Goal: Task Accomplishment & Management: Use online tool/utility

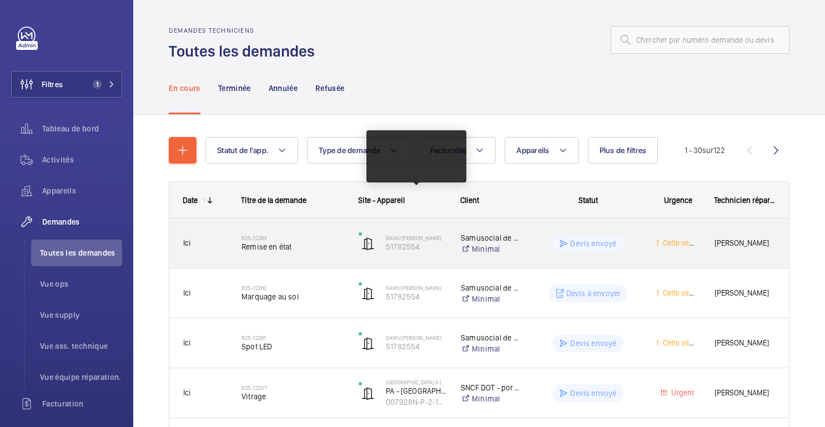
scroll to position [44, 0]
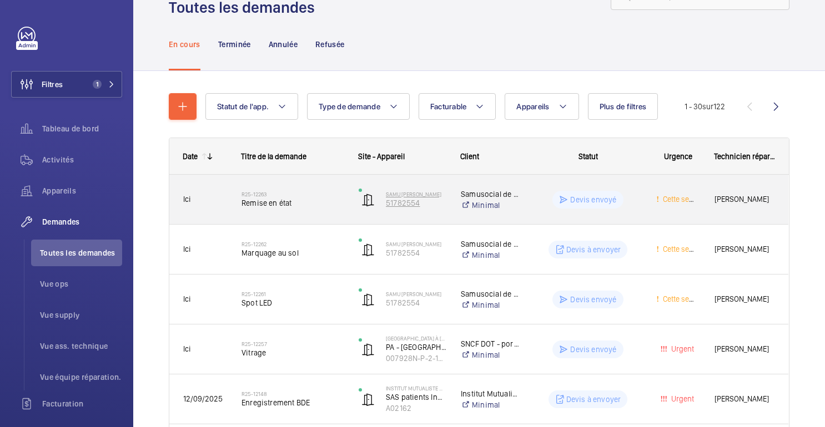
click at [429, 205] on p "51782554" at bounding box center [416, 203] width 61 height 11
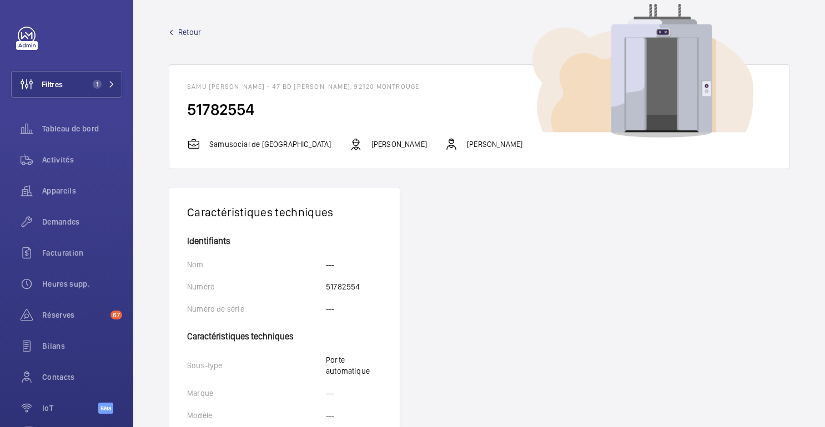
click at [235, 107] on font "51782554" at bounding box center [220, 109] width 67 height 19
copy font "51782554"
click at [196, 36] on font "Retour" at bounding box center [189, 32] width 23 height 9
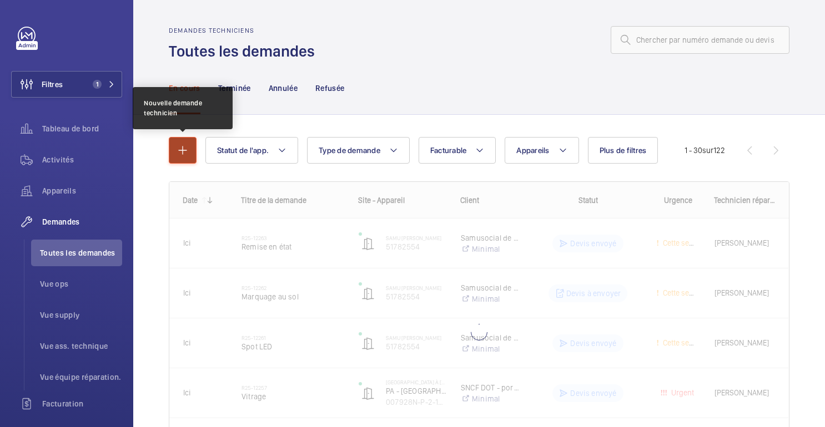
click at [185, 160] on button "button" at bounding box center [183, 150] width 28 height 27
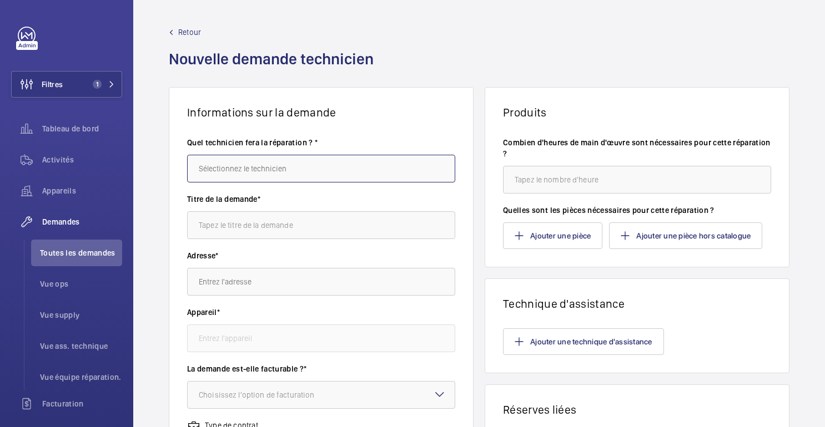
click at [300, 164] on input "text" at bounding box center [321, 169] width 268 height 28
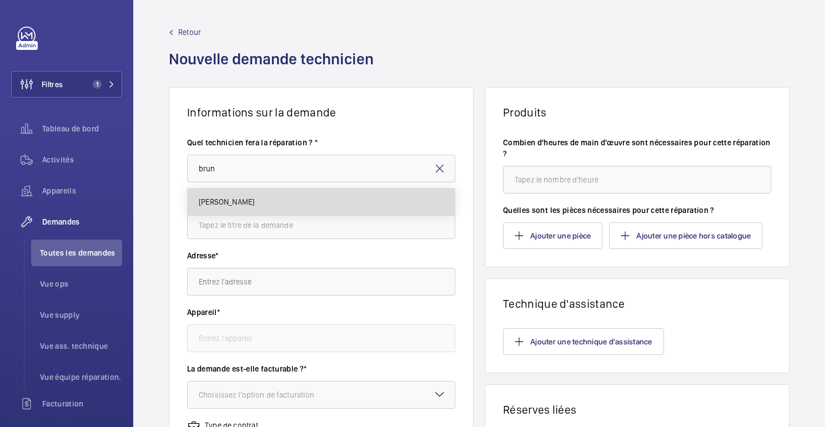
click at [252, 205] on mat-option "[PERSON_NAME]" at bounding box center [321, 202] width 267 height 27
type input "[PERSON_NAME]"
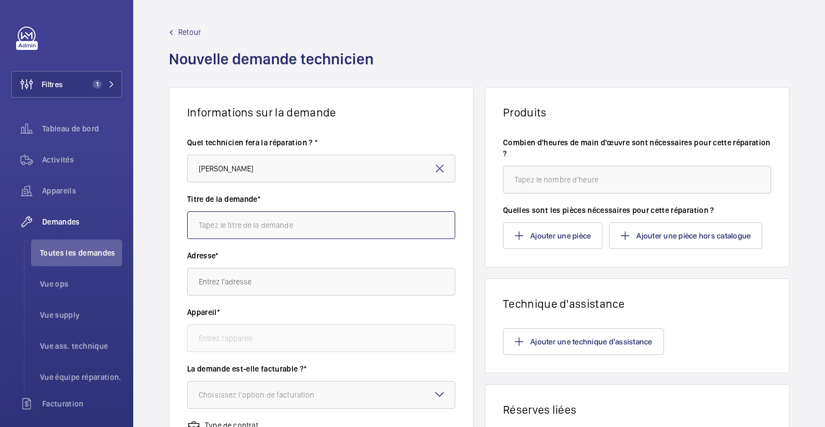
click at [250, 216] on input "text" at bounding box center [321, 226] width 268 height 28
type input "Marquage au Sol"
click at [227, 284] on input "text" at bounding box center [321, 282] width 268 height 28
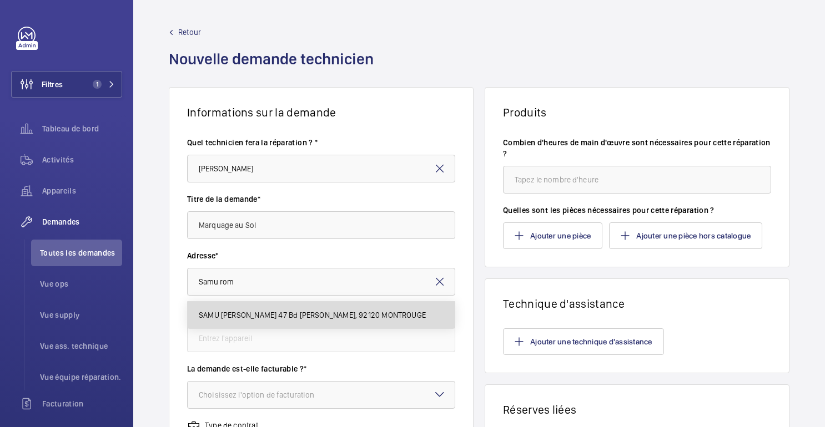
click at [267, 315] on font "SAMU ROMAIN ROLLAND 47 Bd Romain Rolland, 92120 MONTROUGE" at bounding box center [312, 315] width 227 height 9
type input "SAMU ROMAIN ROLLAND 47 Bd Romain Rolland, 92120 MONTROUGE"
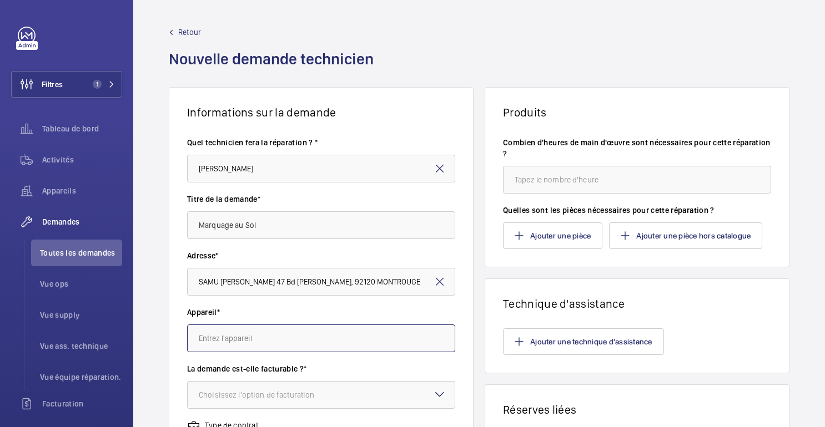
click at [270, 333] on input "text" at bounding box center [321, 339] width 268 height 28
click at [259, 369] on mat-option "51782554 -" at bounding box center [321, 372] width 267 height 27
type input "51782554 -"
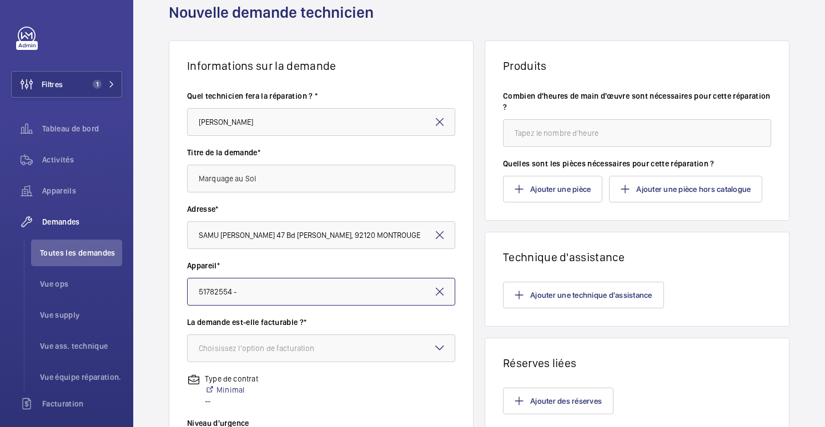
scroll to position [74, 0]
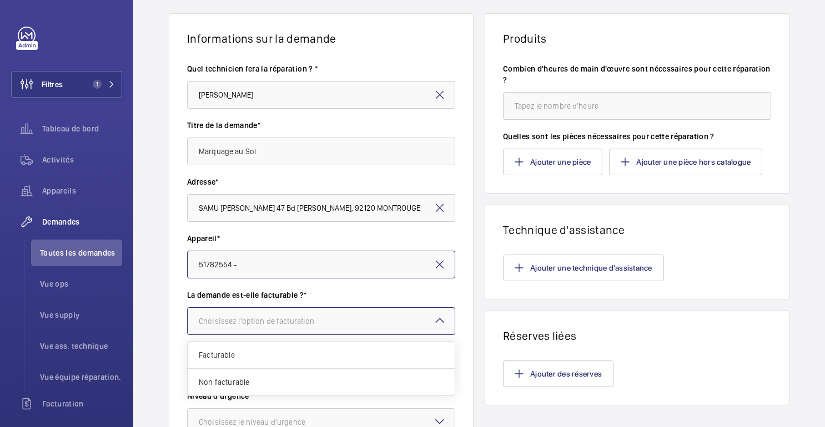
click at [350, 316] on div at bounding box center [321, 321] width 267 height 27
click at [245, 349] on div "Facturable" at bounding box center [321, 355] width 267 height 27
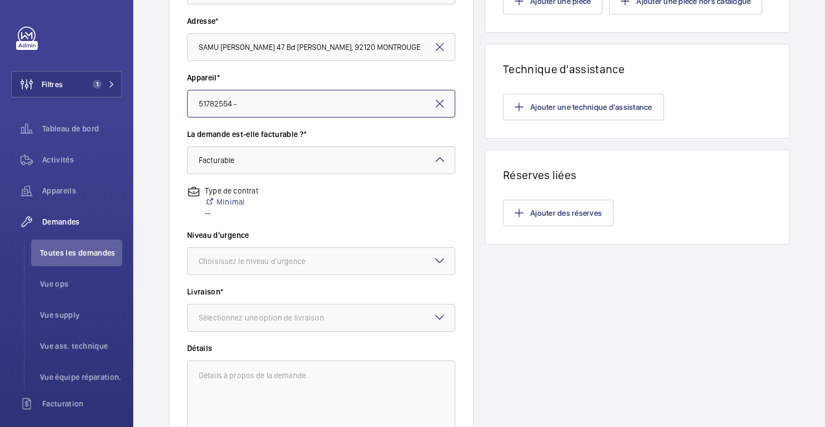
scroll to position [234, 0]
click at [271, 258] on font "Choisissez le niveau d'urgence" at bounding box center [252, 262] width 107 height 9
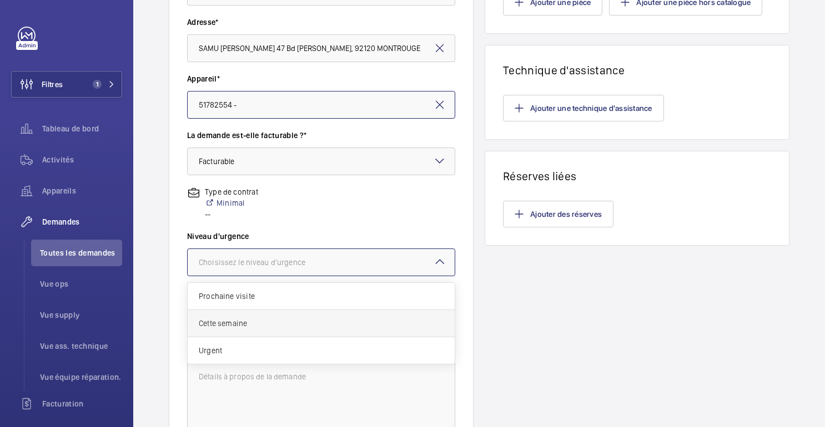
click at [234, 334] on div "Cette semaine" at bounding box center [321, 323] width 267 height 27
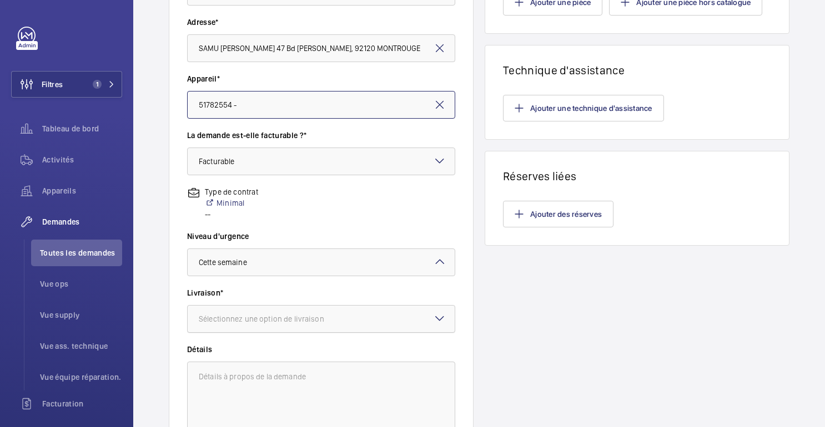
click at [263, 325] on div at bounding box center [321, 319] width 267 height 27
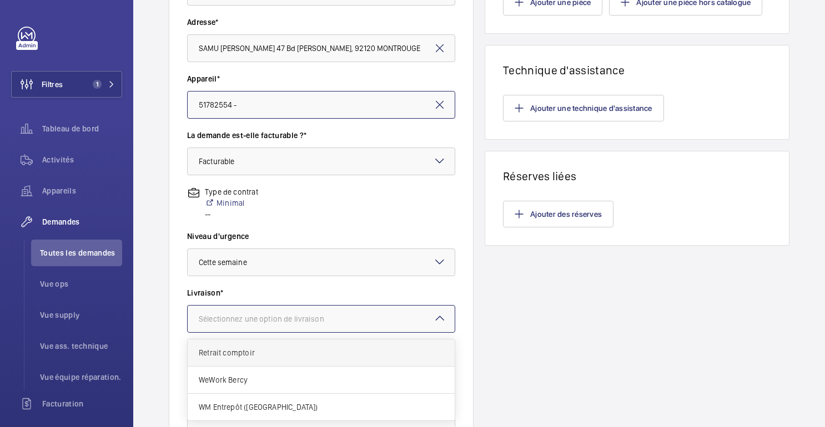
click at [255, 351] on span "Retrait comptoir" at bounding box center [321, 353] width 245 height 11
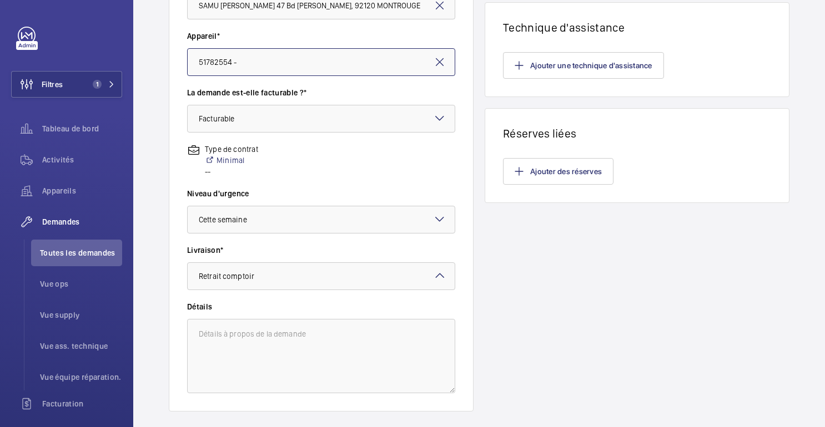
scroll to position [301, 0]
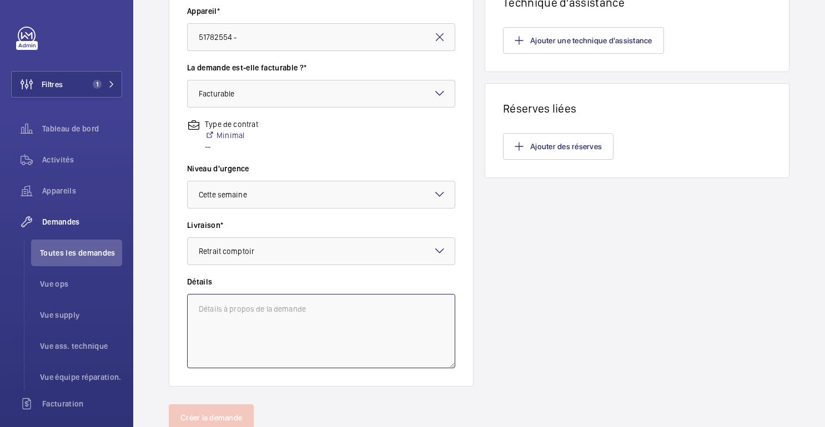
click at [255, 339] on textarea at bounding box center [321, 331] width 268 height 74
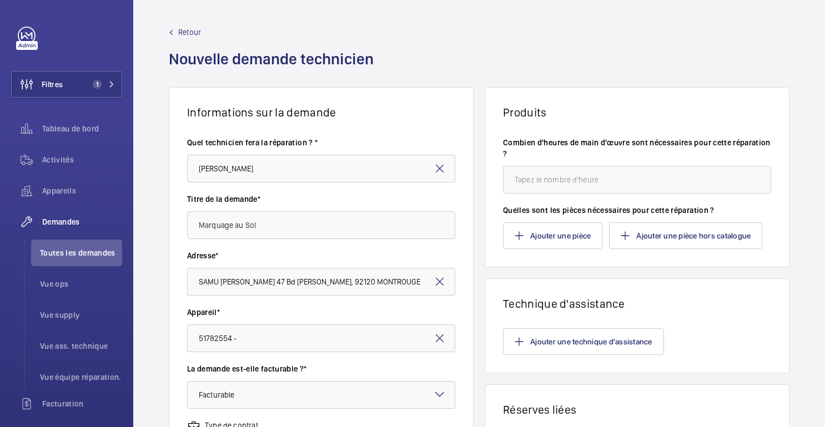
type textarea "Travaux par Sous-traitant"
click at [557, 184] on input "number" at bounding box center [637, 180] width 268 height 28
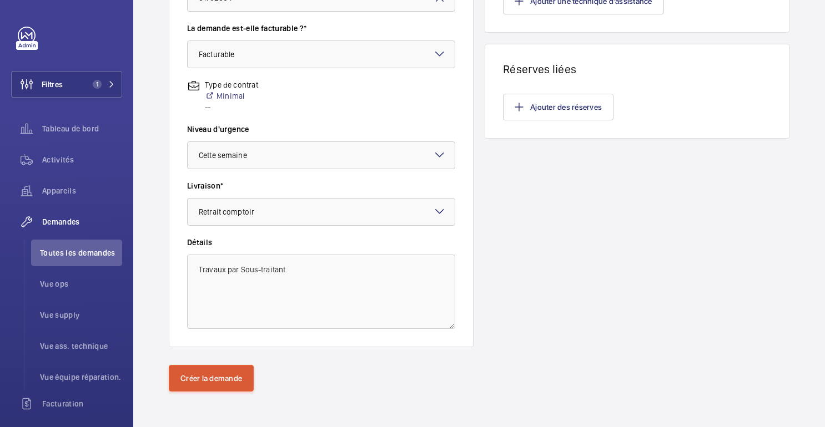
type input "1"
click at [218, 381] on font "Créer la demande" at bounding box center [211, 378] width 62 height 9
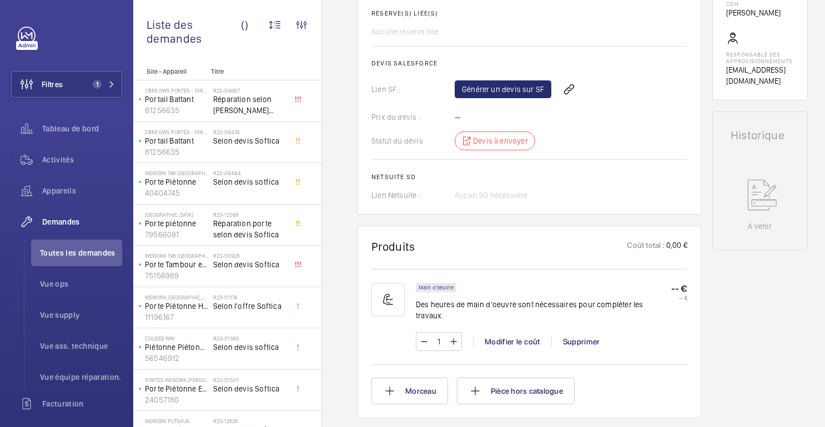
scroll to position [534, 0]
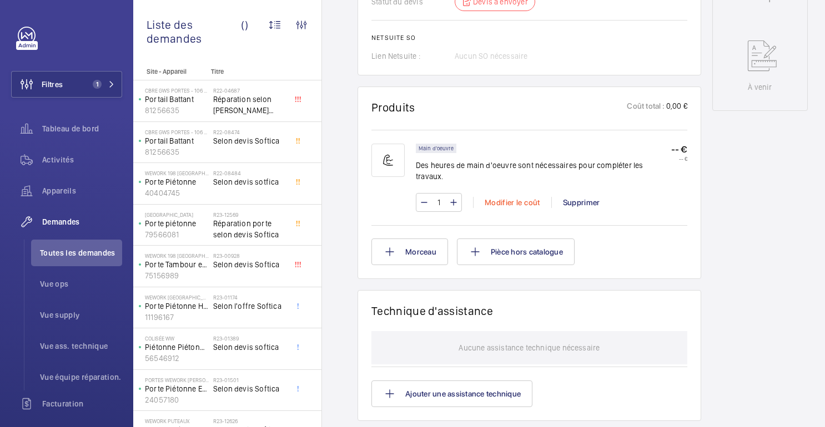
click at [532, 198] on font "Modifier le coût" at bounding box center [513, 202] width 56 height 9
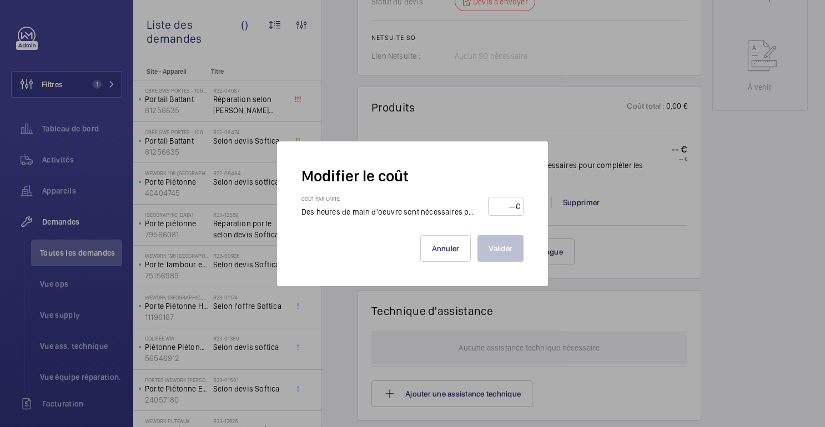
click at [501, 203] on input "number" at bounding box center [503, 207] width 23 height 18
type input "500"
click at [513, 242] on button "Valider" at bounding box center [500, 248] width 46 height 27
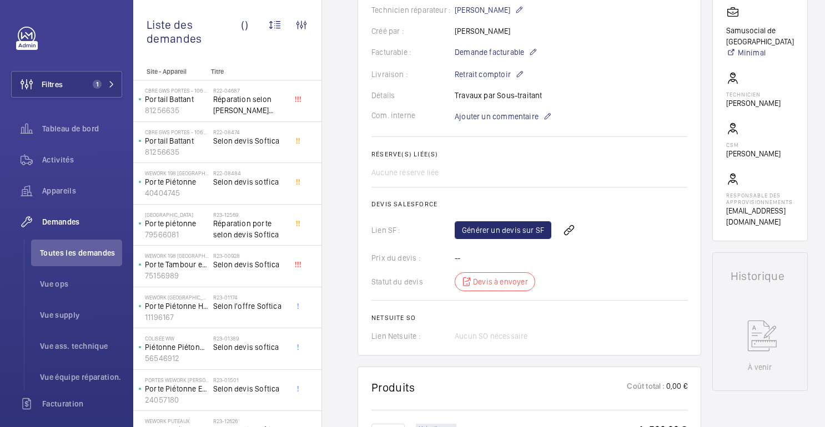
scroll to position [255, 0]
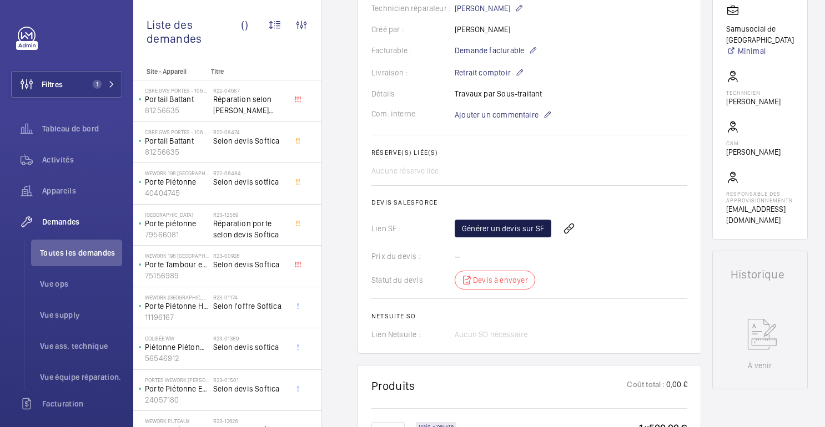
click at [507, 233] on font "Générer un devis sur SF" at bounding box center [503, 228] width 82 height 9
click at [577, 232] on span "Rafraichir la page" at bounding box center [594, 228] width 72 height 13
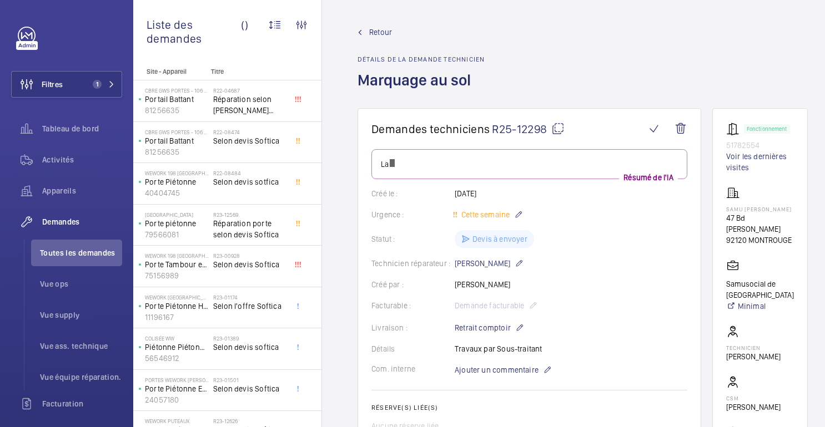
click at [738, 245] on font "92120 MONTROUGE" at bounding box center [759, 240] width 66 height 9
drag, startPoint x: 761, startPoint y: 145, endPoint x: 723, endPoint y: 145, distance: 37.8
click at [723, 145] on wm-front-card "Fonctionnement 51782554 Voir les dernières visites SAMU ROMAIN ROLLAND 47 Bd Ro…" at bounding box center [759, 301] width 95 height 387
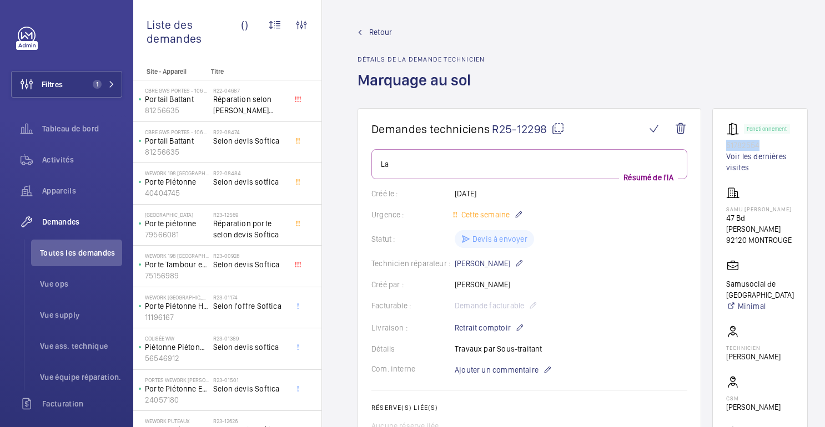
copy font "51782554"
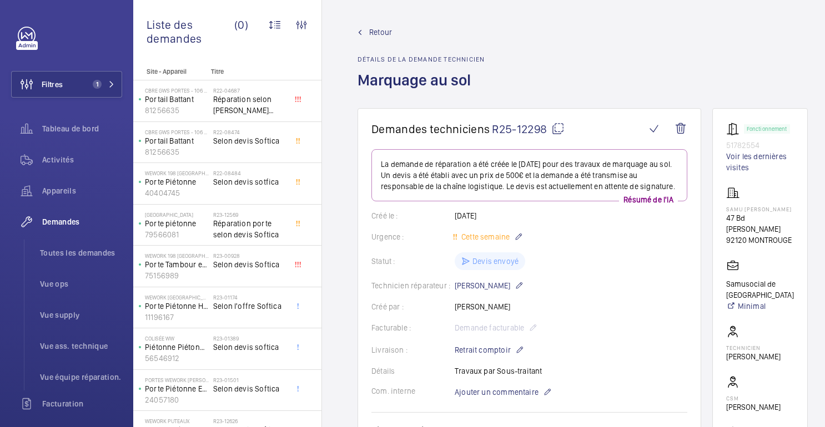
click at [715, 92] on div "Retour Détails de la demande technicien Marquage au sol" at bounding box center [583, 68] width 450 height 82
click at [387, 32] on font "Retour" at bounding box center [380, 32] width 23 height 9
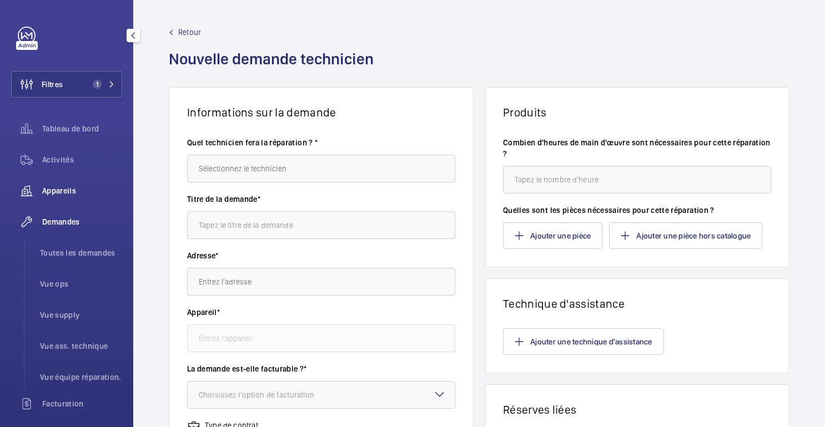
click at [53, 185] on div "Appareils" at bounding box center [66, 191] width 111 height 27
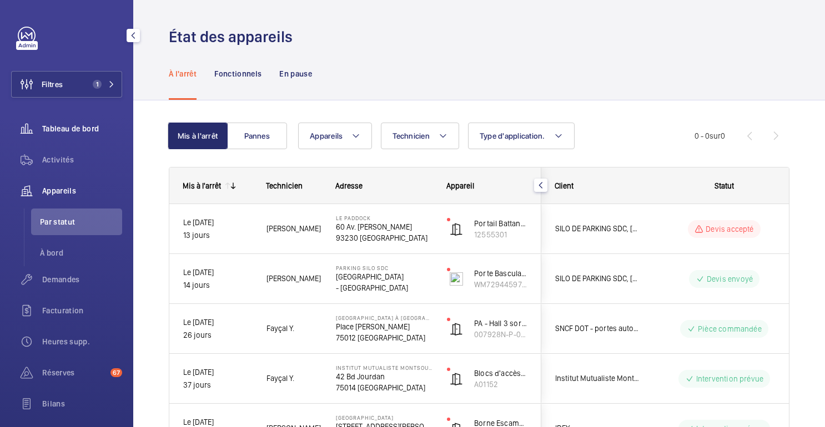
click at [99, 124] on font "Tableau de bord" at bounding box center [70, 128] width 57 height 9
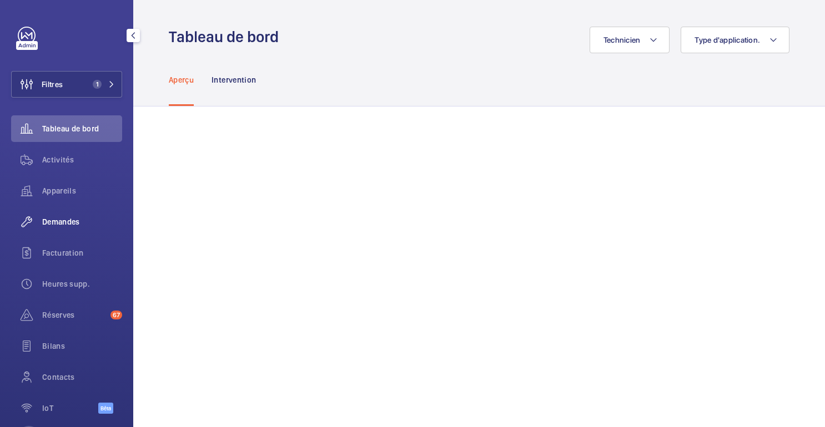
click at [59, 227] on span "Demandes" at bounding box center [82, 222] width 80 height 11
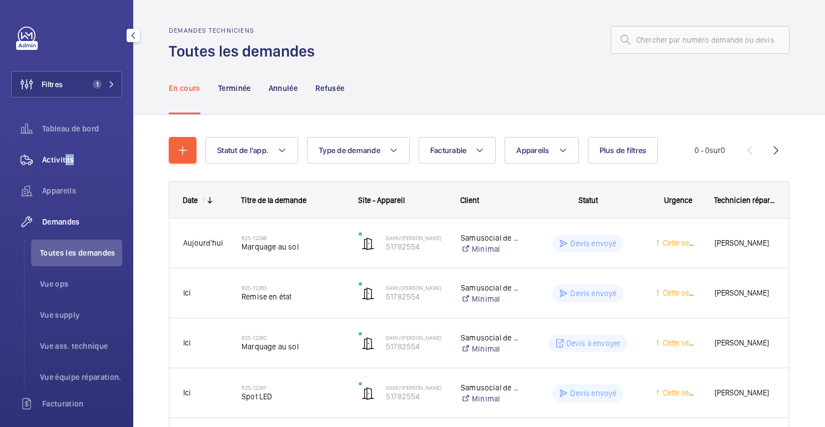
click at [67, 165] on div "Activités" at bounding box center [66, 160] width 111 height 27
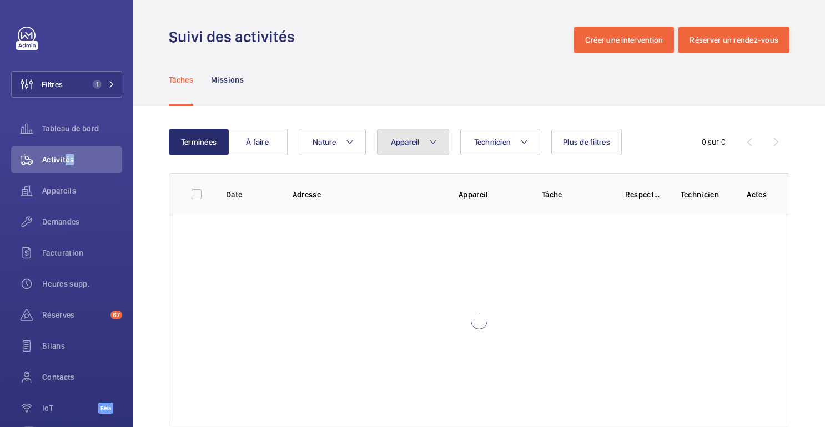
click at [423, 145] on button "Appareil" at bounding box center [413, 142] width 72 height 27
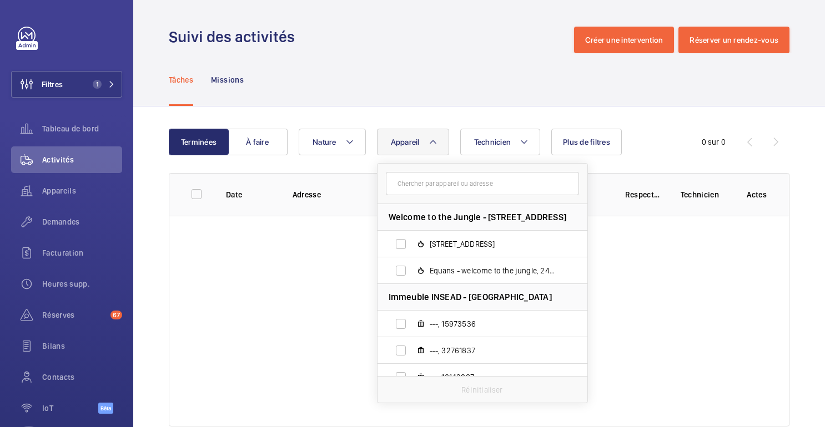
click at [425, 185] on input "text" at bounding box center [482, 183] width 193 height 23
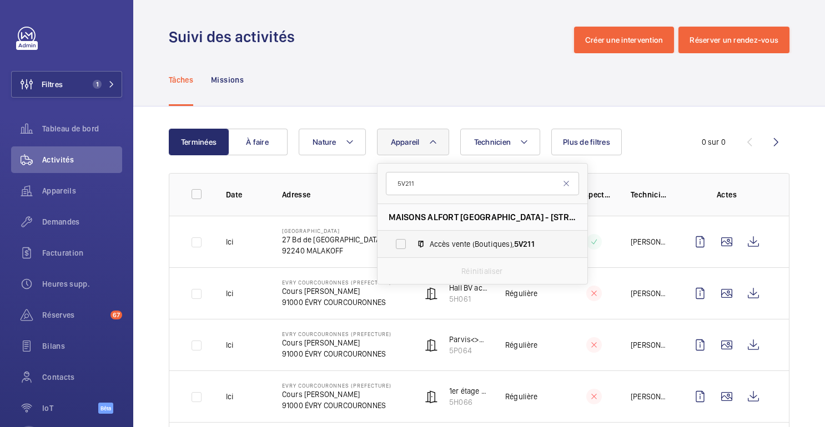
type input "5V211"
click at [450, 244] on span "Accès vente (Boutiques), 5V211" at bounding box center [494, 244] width 129 height 11
click at [412, 244] on input "Accès vente (Boutiques), 5V211" at bounding box center [401, 244] width 22 height 22
checkbox input "true"
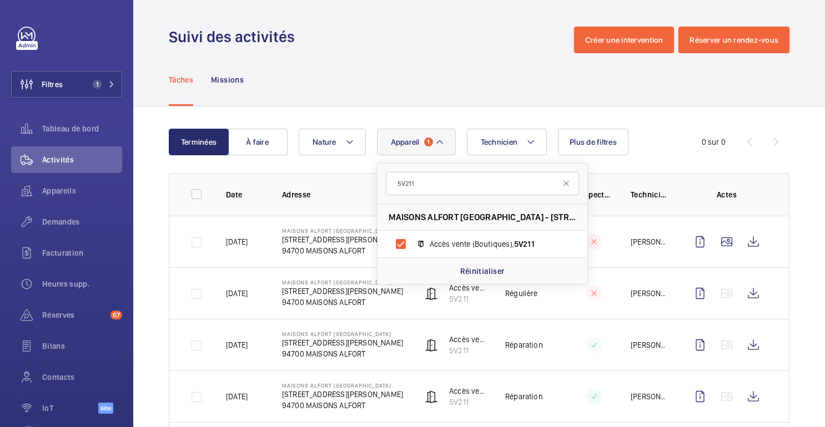
click at [440, 98] on div "Tâches Missions" at bounding box center [479, 79] width 621 height 53
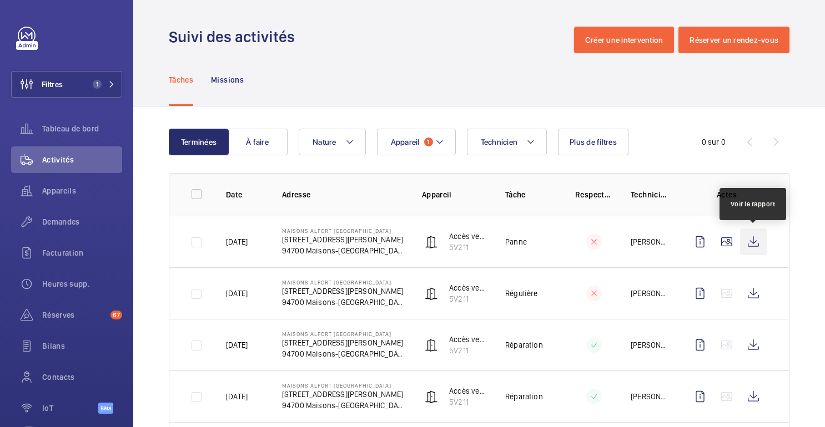
click at [756, 245] on wm-front-icon-button at bounding box center [753, 242] width 27 height 27
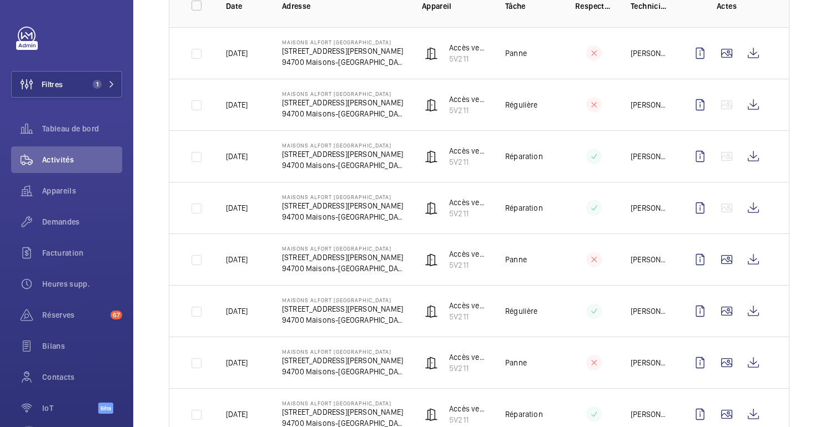
scroll to position [190, 0]
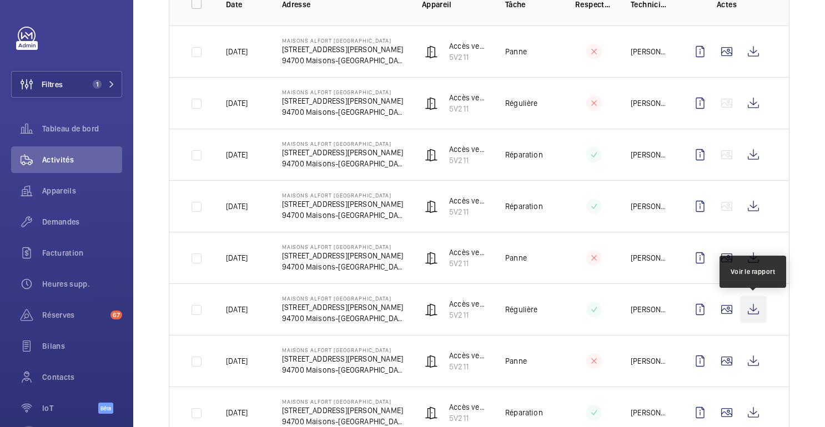
click at [751, 309] on wm-front-icon-button at bounding box center [753, 309] width 27 height 27
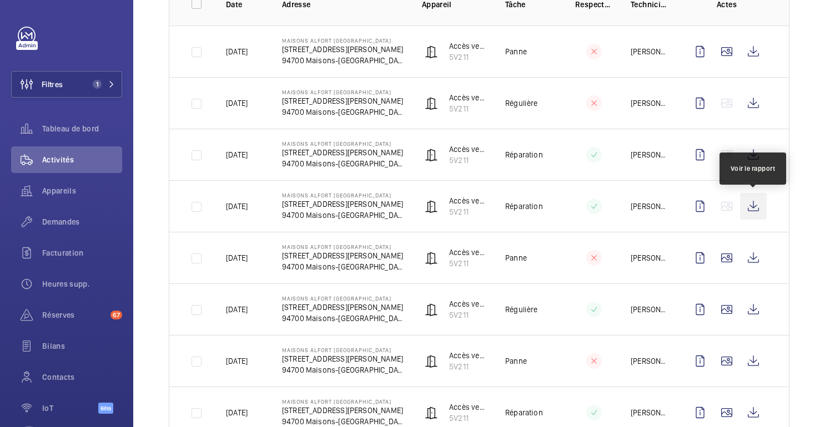
click at [751, 208] on wm-front-icon-button at bounding box center [753, 206] width 27 height 27
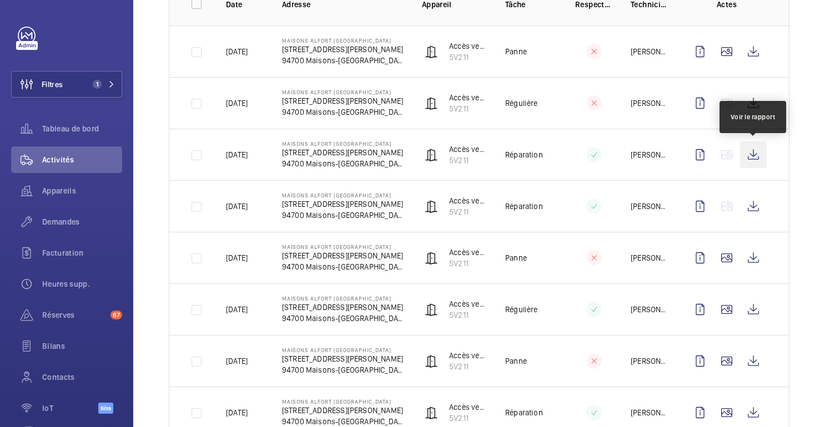
click at [749, 158] on wm-front-icon-button at bounding box center [753, 155] width 27 height 27
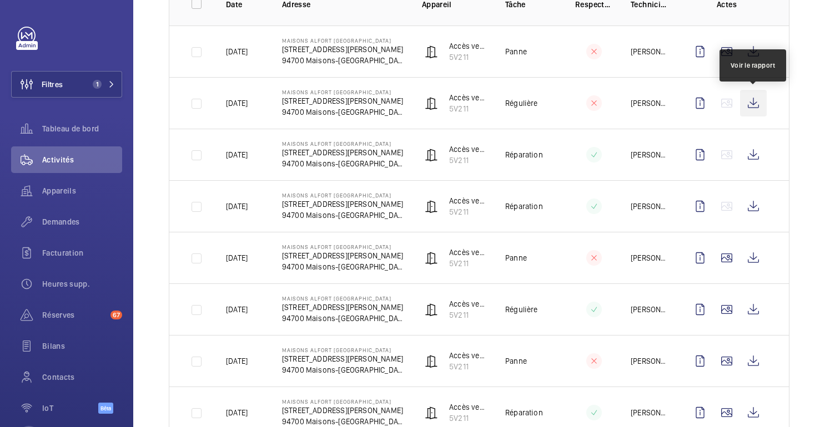
click at [756, 108] on wm-front-icon-button at bounding box center [753, 103] width 27 height 27
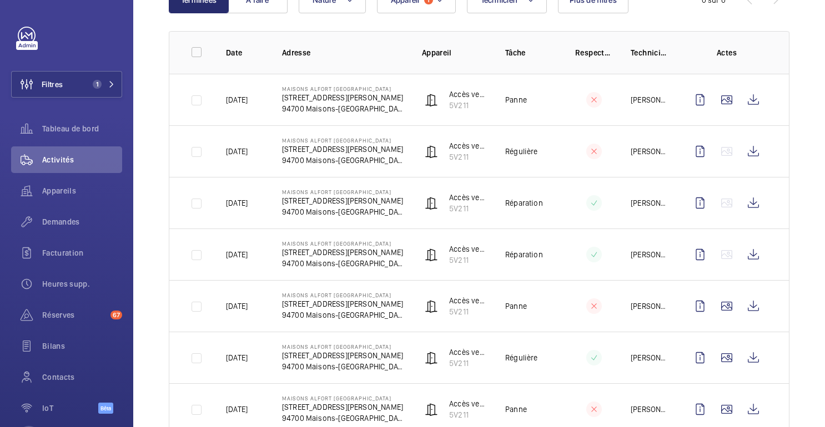
scroll to position [141, 0]
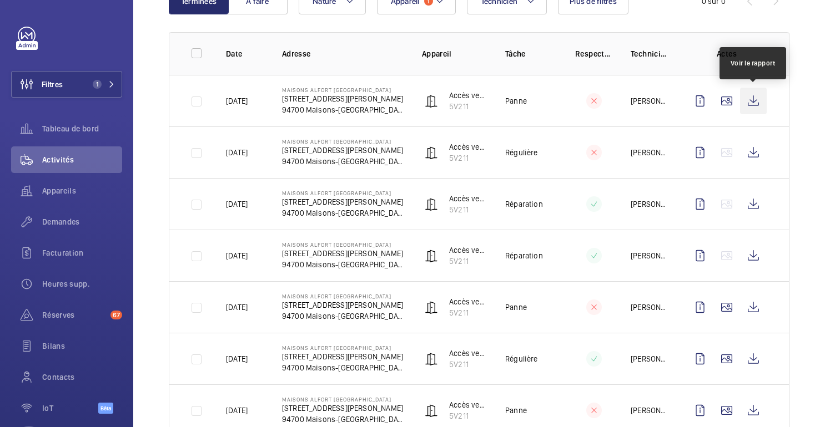
click at [748, 100] on wm-front-icon-button at bounding box center [753, 101] width 27 height 27
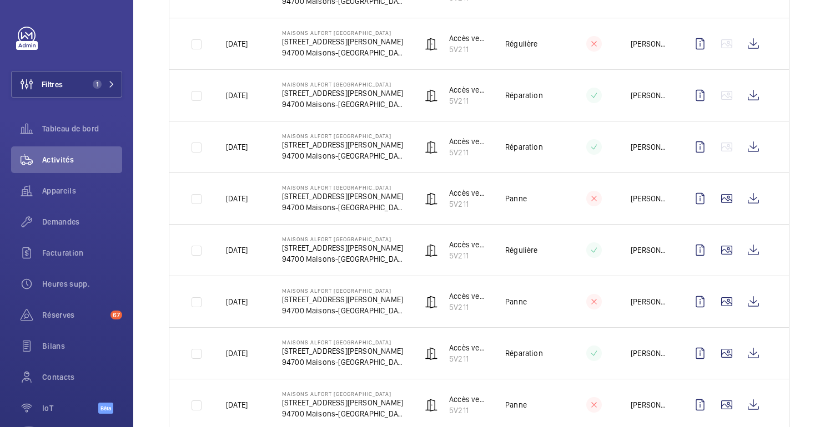
scroll to position [258, 0]
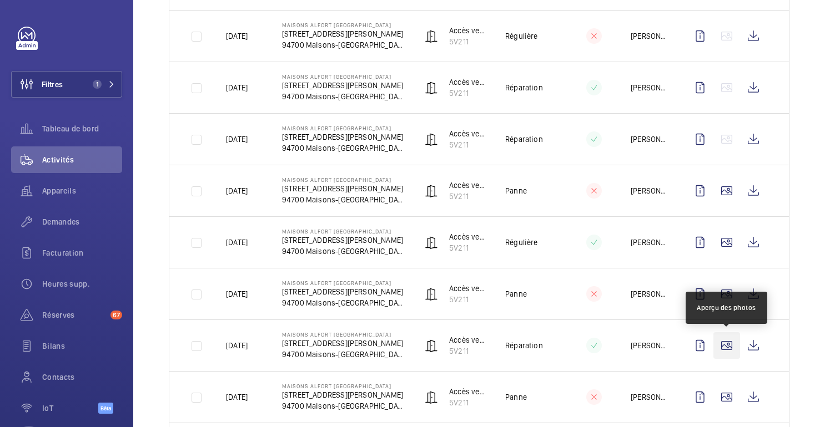
click at [731, 345] on wm-front-icon-button at bounding box center [726, 346] width 27 height 27
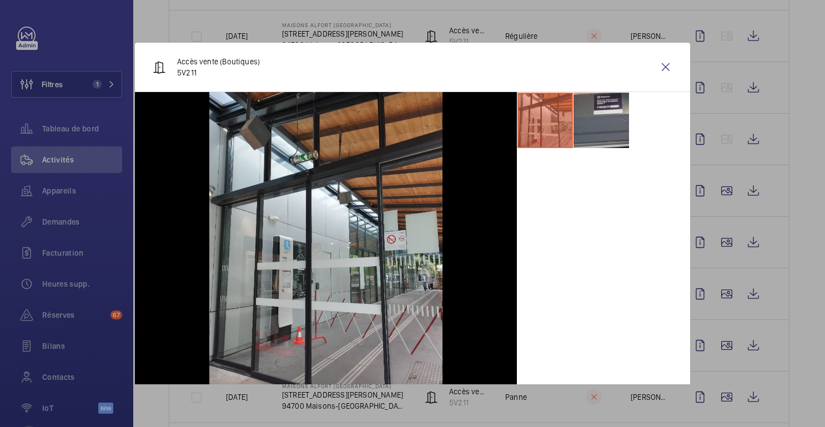
click at [587, 119] on li at bounding box center [602, 121] width 56 height 56
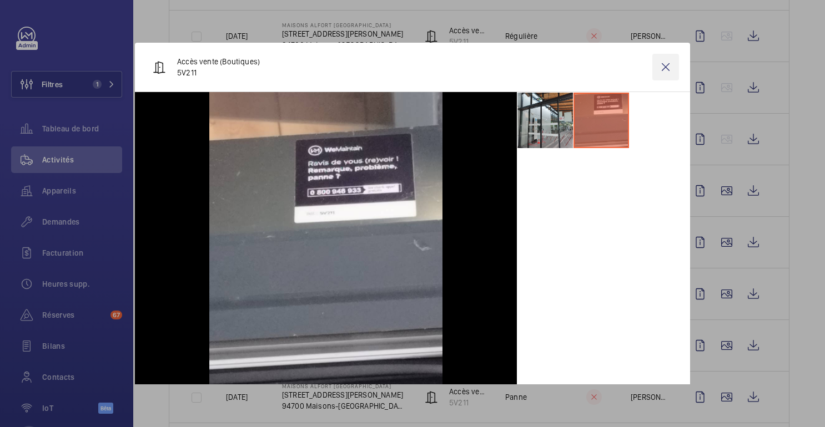
click at [669, 67] on wm-front-icon-button at bounding box center [665, 67] width 27 height 27
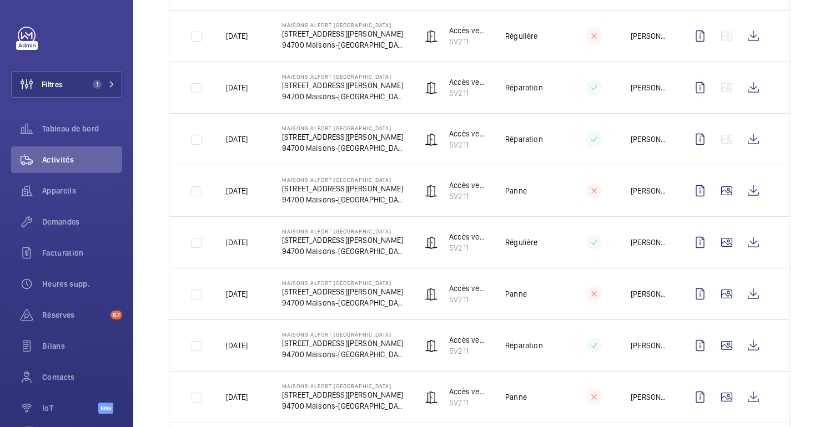
click at [408, 349] on td "Accès vente (Boutiques) 5V211" at bounding box center [445, 346] width 83 height 52
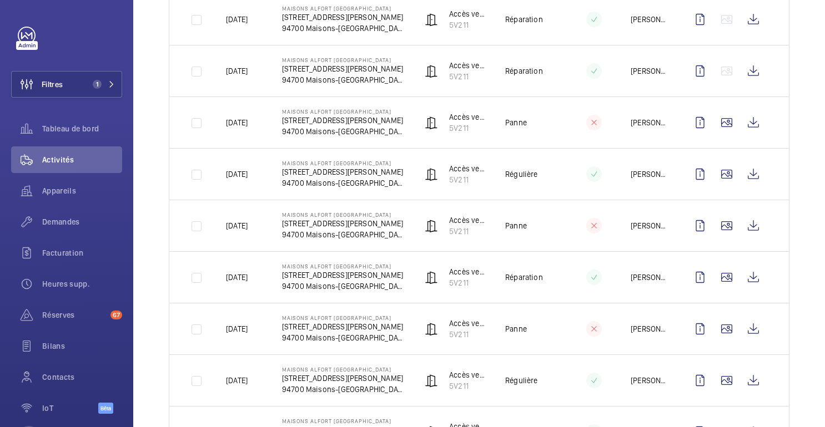
scroll to position [324, 0]
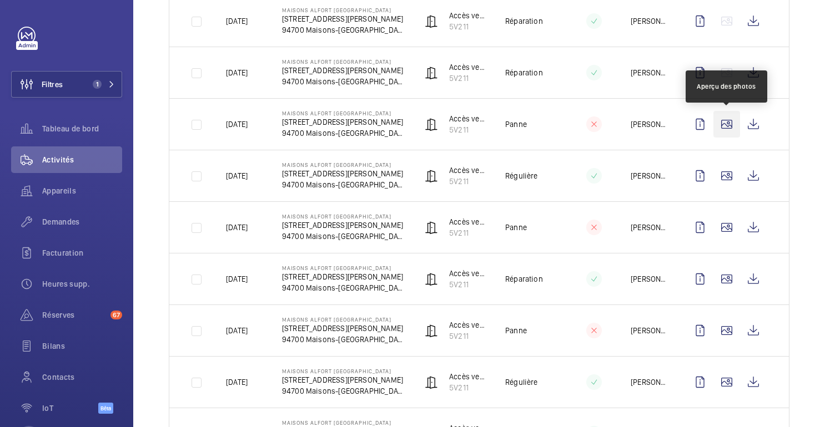
click at [723, 125] on wm-front-icon-button at bounding box center [726, 124] width 27 height 27
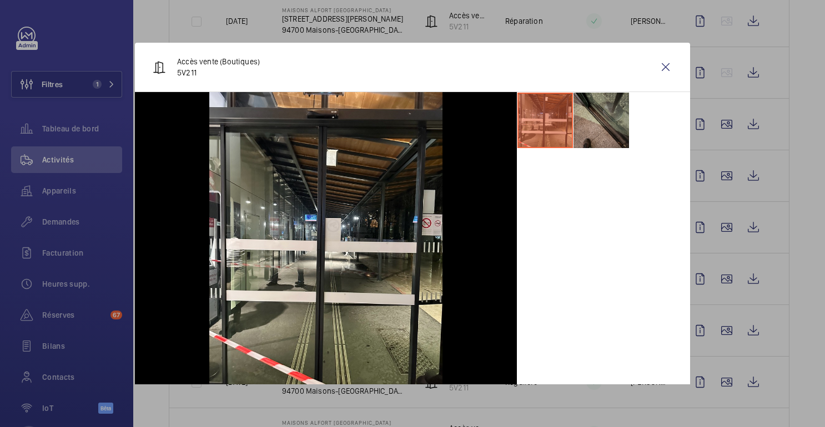
click at [600, 115] on li at bounding box center [602, 121] width 56 height 56
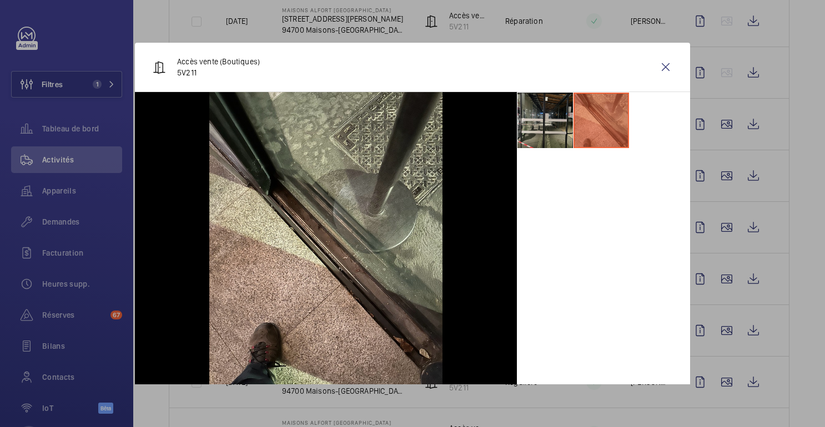
click at [542, 111] on li at bounding box center [545, 121] width 56 height 56
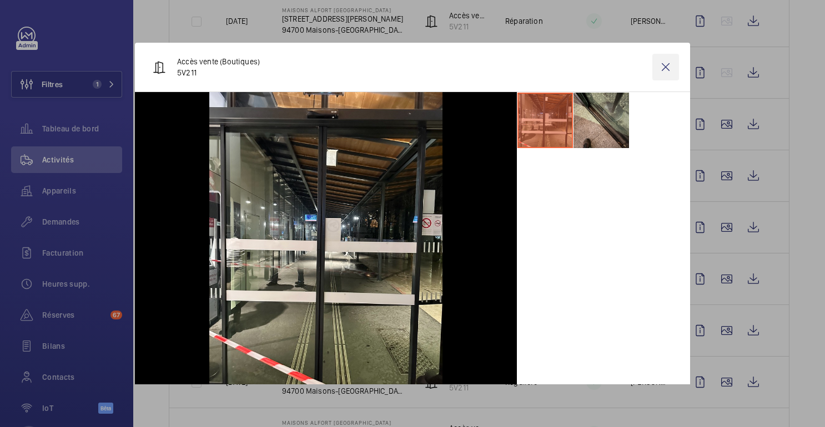
click at [670, 63] on wm-front-icon-button at bounding box center [665, 67] width 27 height 27
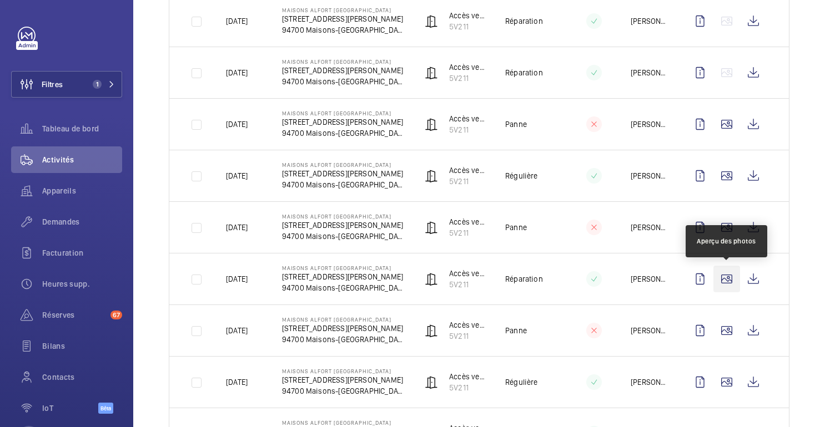
click at [733, 281] on wm-front-icon-button at bounding box center [726, 279] width 27 height 27
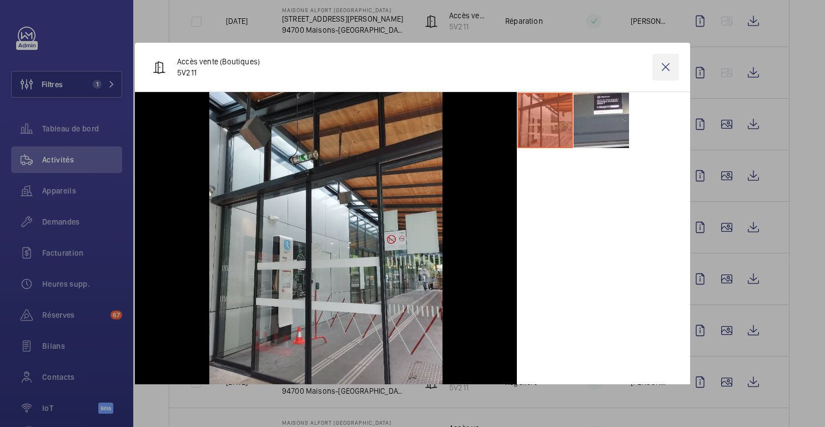
click at [670, 72] on wm-front-icon-button at bounding box center [665, 67] width 27 height 27
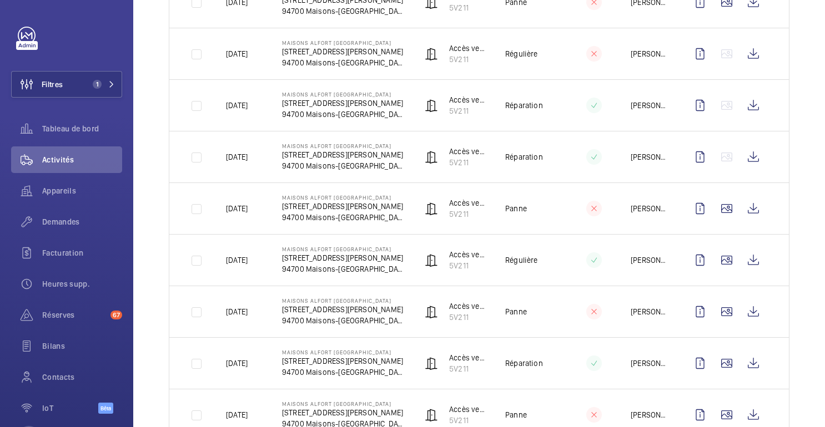
scroll to position [0, 0]
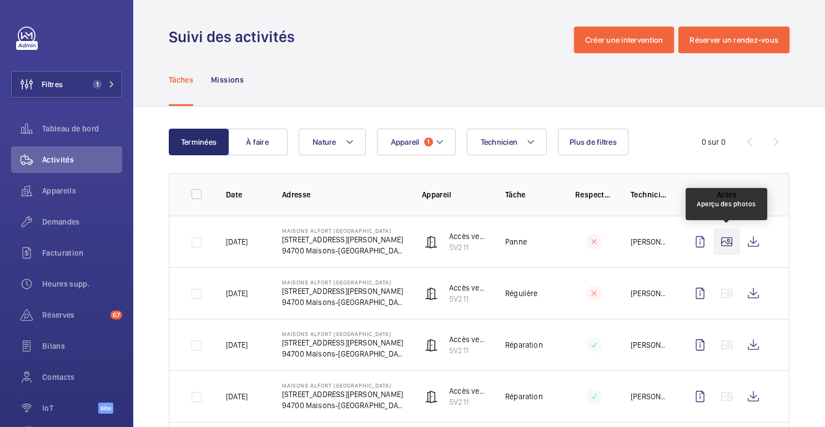
click at [724, 246] on wm-front-icon-button at bounding box center [726, 242] width 27 height 27
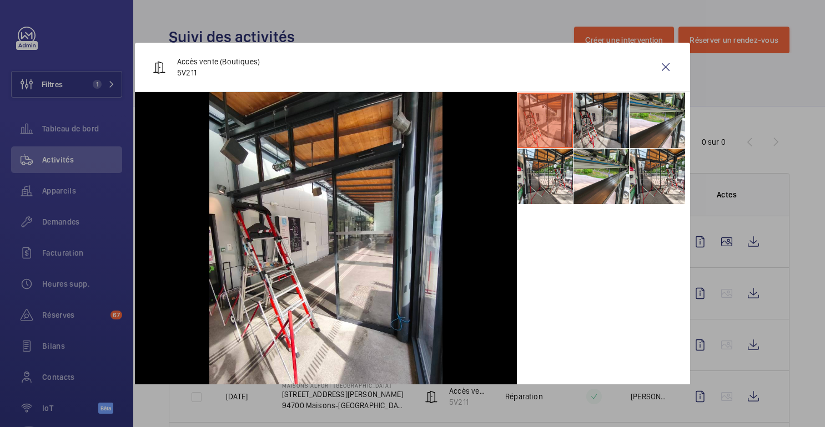
click at [603, 134] on li at bounding box center [602, 121] width 56 height 56
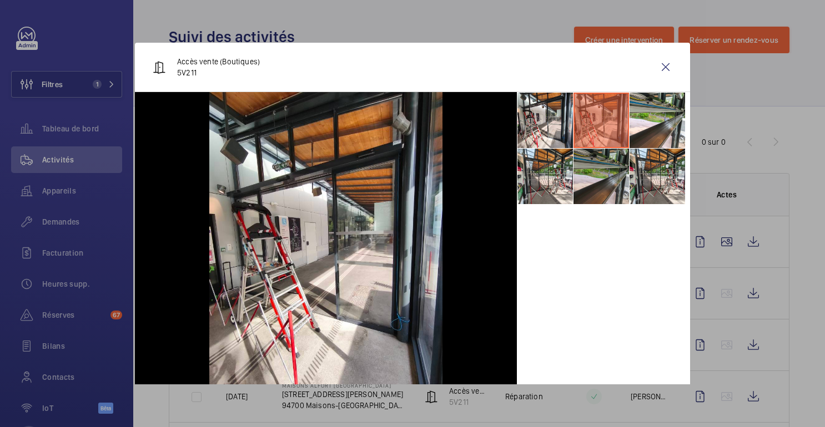
click at [598, 187] on li at bounding box center [602, 177] width 56 height 56
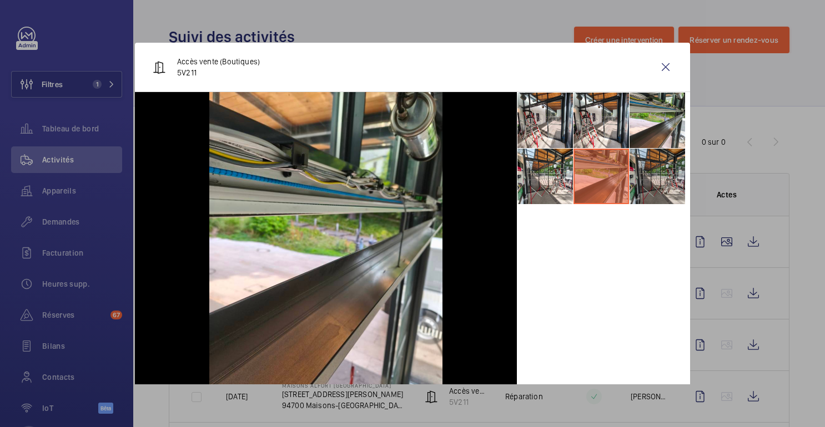
click at [648, 177] on li at bounding box center [658, 177] width 56 height 56
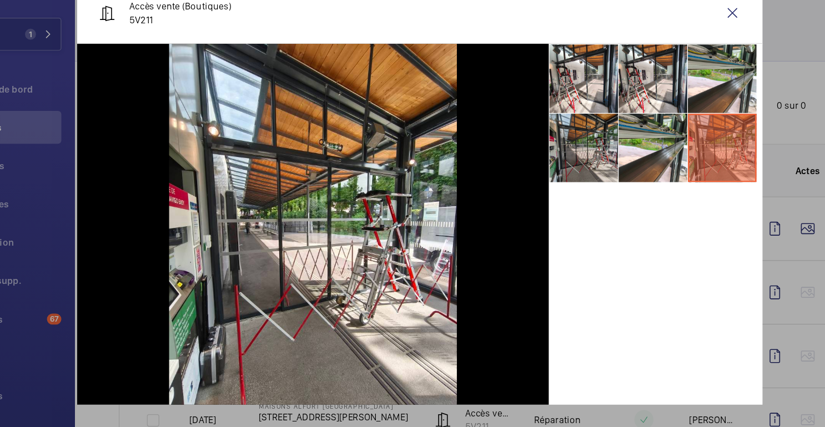
click at [530, 192] on li at bounding box center [545, 177] width 56 height 56
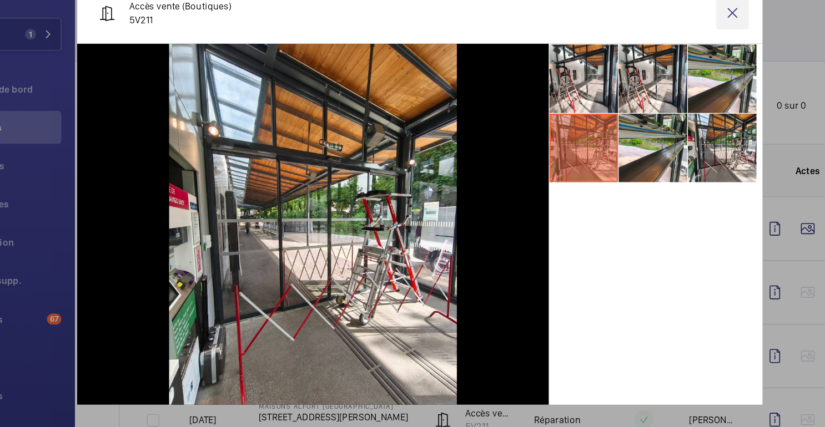
click at [666, 68] on wm-front-icon-button at bounding box center [665, 67] width 27 height 27
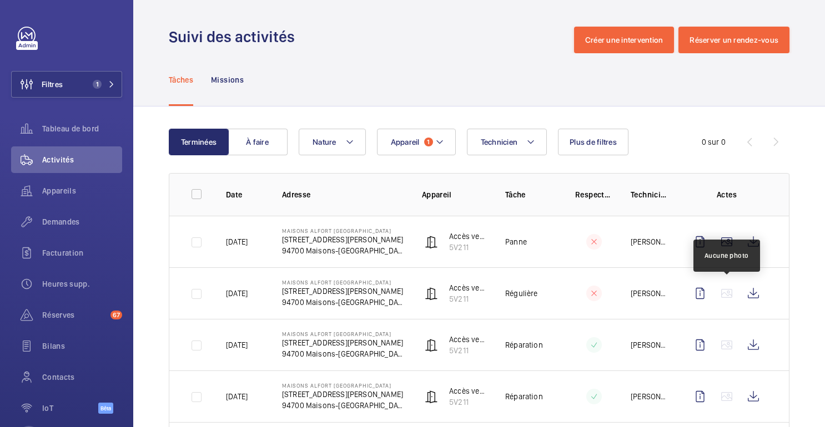
click at [726, 296] on wm-front-icon-button at bounding box center [726, 293] width 27 height 27
click at [754, 300] on wm-front-icon-button at bounding box center [753, 293] width 27 height 27
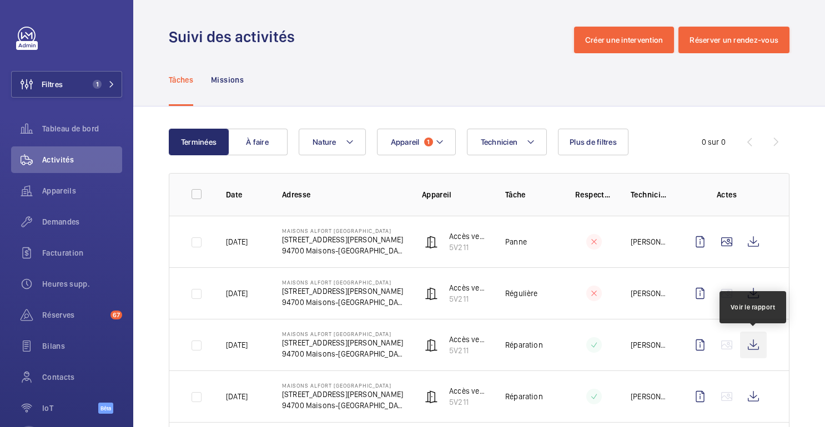
click at [752, 346] on wm-front-icon-button at bounding box center [753, 345] width 27 height 27
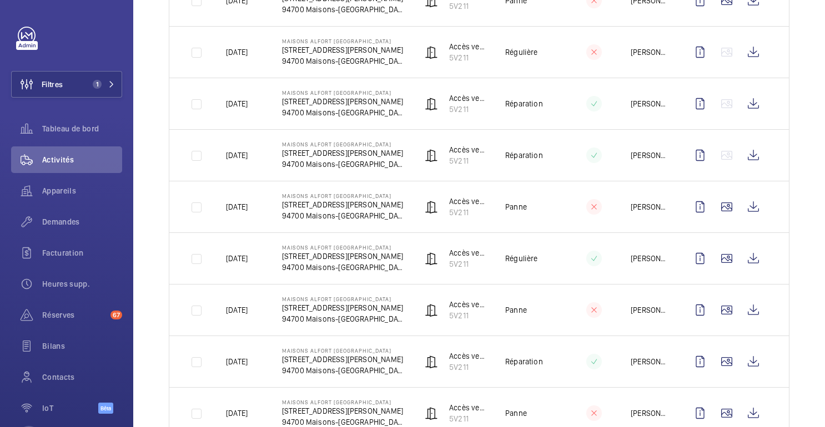
scroll to position [242, 0]
click at [747, 204] on wm-front-icon-button at bounding box center [753, 206] width 27 height 27
click at [750, 253] on wm-front-icon-button at bounding box center [753, 258] width 27 height 27
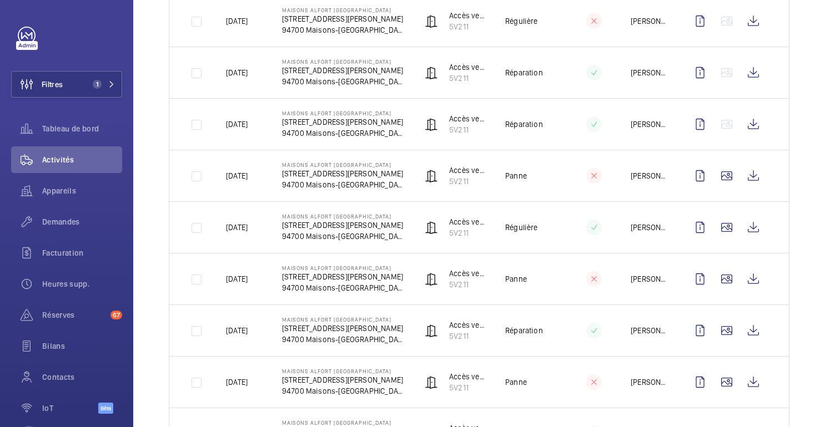
scroll to position [275, 0]
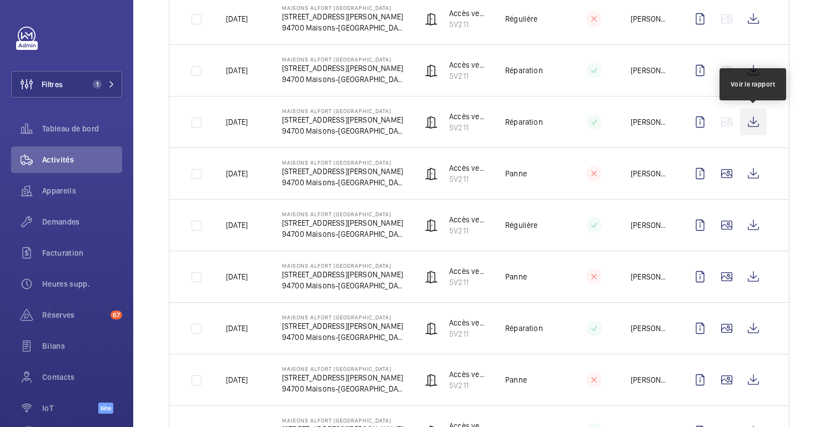
click at [755, 121] on wm-front-icon-button at bounding box center [753, 122] width 27 height 27
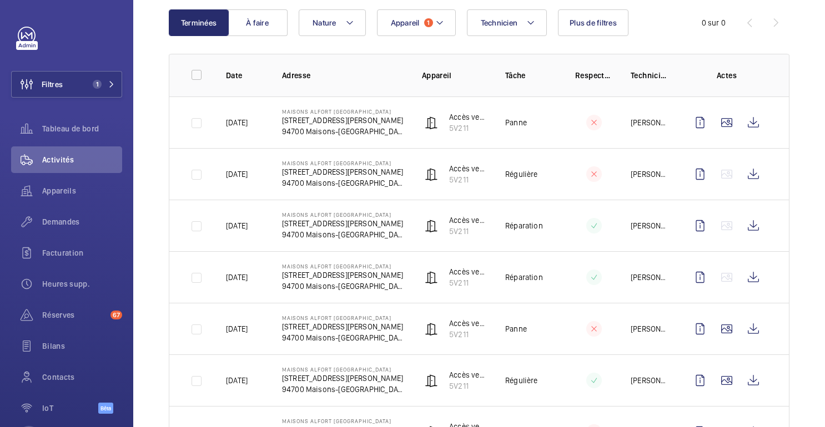
scroll to position [116, 0]
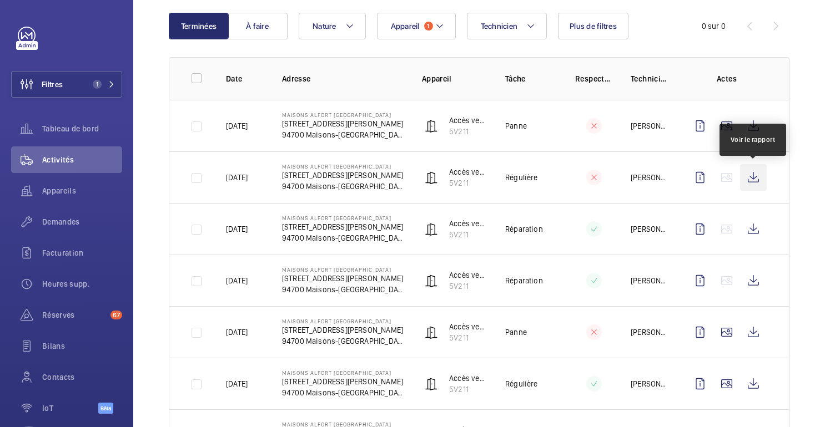
click at [755, 182] on wm-front-icon-button at bounding box center [753, 177] width 27 height 27
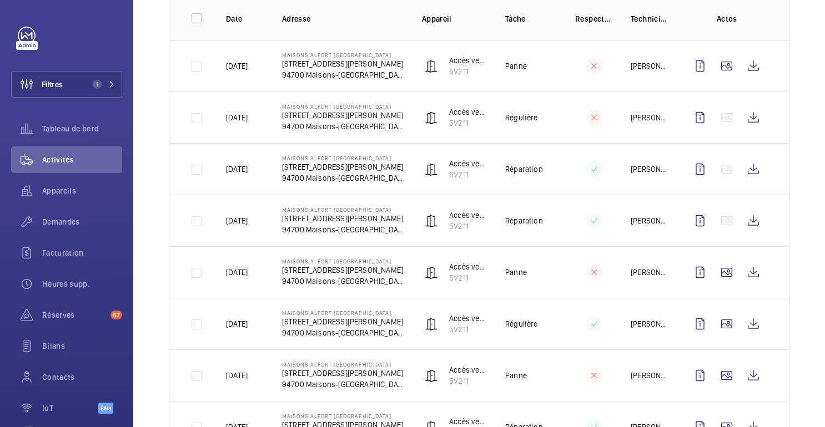
scroll to position [193, 0]
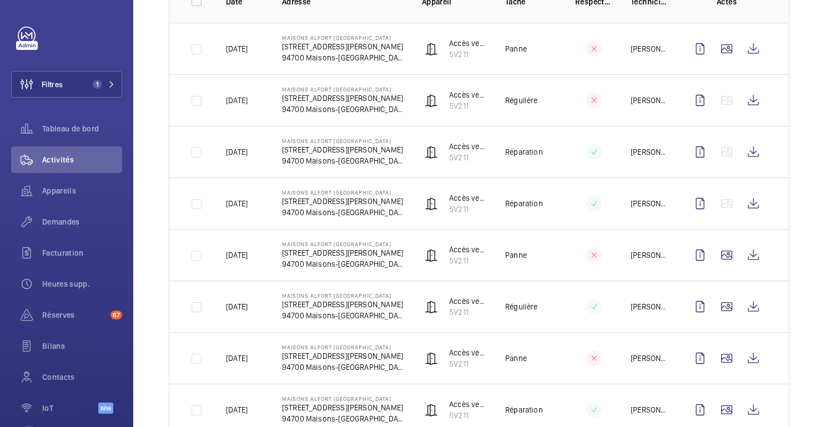
click at [385, 256] on td "MAISONS ALFORT ALFORTVILLE 1 place Jean Moulin 94700 Maisons-Alfort" at bounding box center [334, 255] width 140 height 52
click at [194, 257] on td at bounding box center [188, 255] width 39 height 52
click at [698, 254] on wm-front-icon-button at bounding box center [700, 255] width 27 height 27
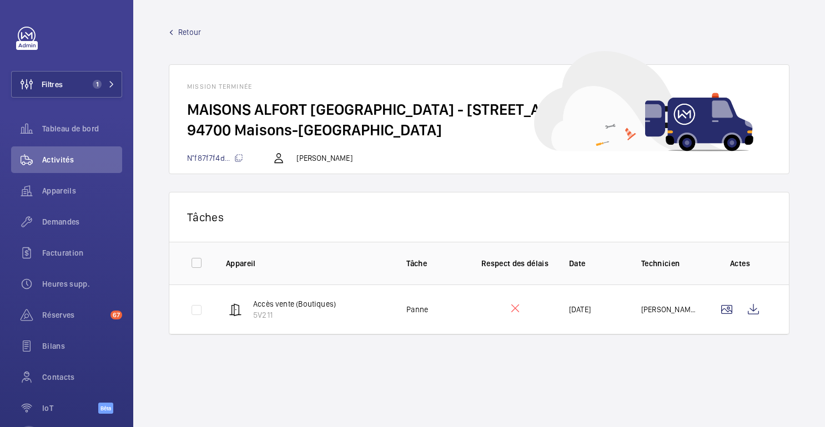
click at [175, 35] on link "Retour" at bounding box center [479, 32] width 621 height 11
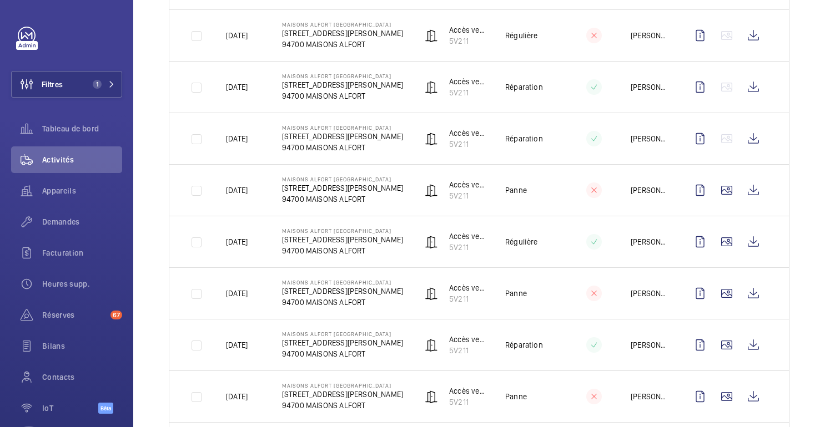
scroll to position [259, 0]
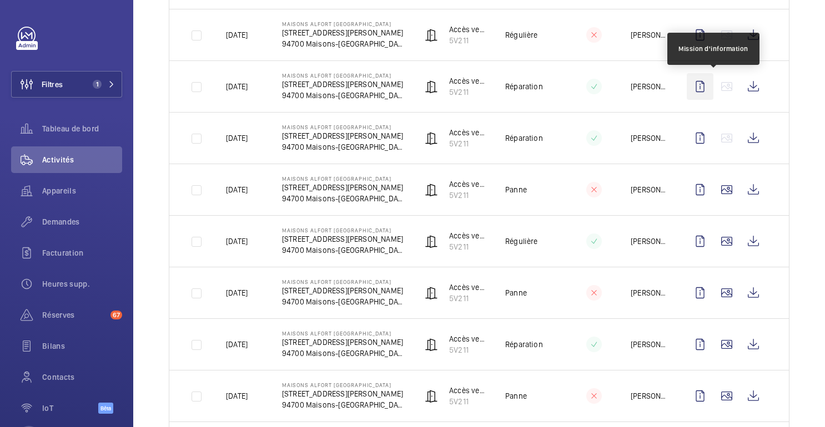
click at [697, 84] on wm-front-icon-button at bounding box center [700, 86] width 27 height 27
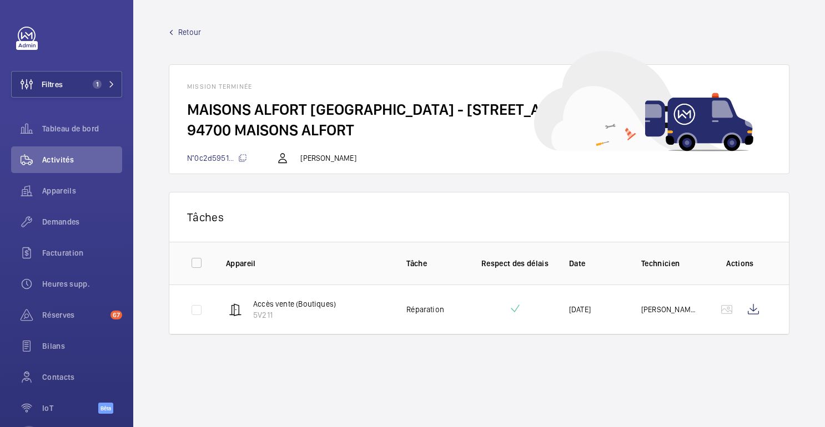
click at [171, 38] on div "Retour Mission terminée MAISONS ALFORT ALFORTVILLE - 1 place Jean Moulin 94700 …" at bounding box center [479, 101] width 621 height 148
click at [191, 28] on span "Retour" at bounding box center [189, 32] width 23 height 11
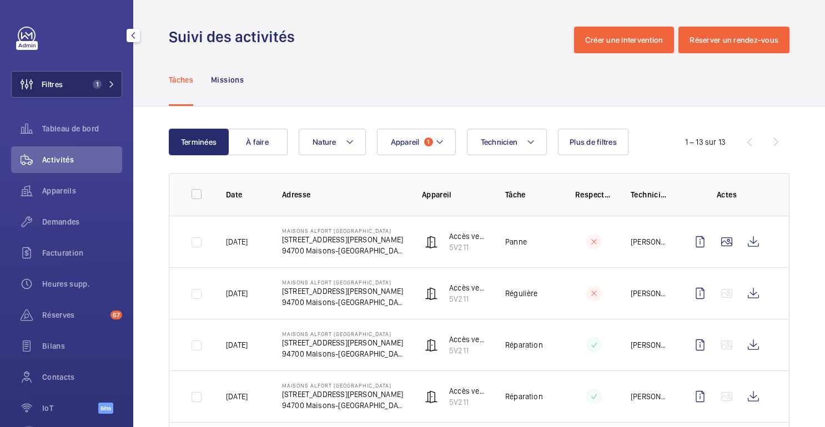
click at [58, 93] on span "Filtres" at bounding box center [37, 84] width 51 height 27
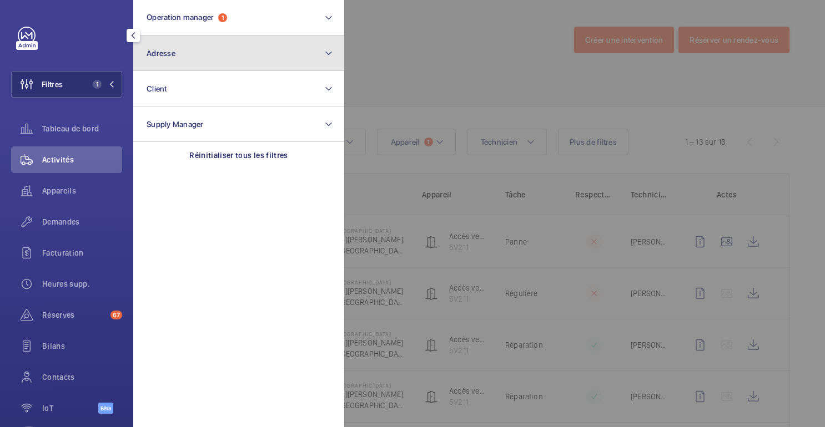
click at [173, 53] on span "Adresse" at bounding box center [161, 53] width 29 height 9
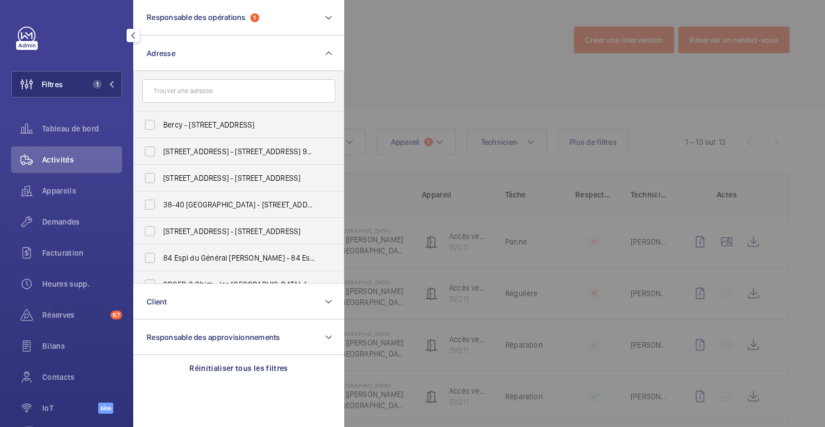
click at [218, 93] on input "text" at bounding box center [238, 90] width 193 height 23
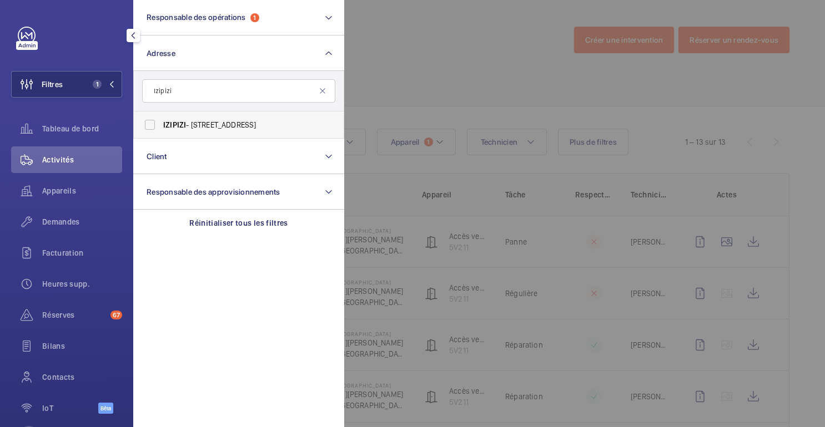
type input "Izipizi"
click at [228, 132] on label "IZIPIZI - 19 Rue de Calais, PARIS 75009" at bounding box center [230, 125] width 193 height 27
click at [161, 132] on input "IZIPIZI - 19 Rue de Calais, PARIS 75009" at bounding box center [150, 125] width 22 height 22
checkbox input "true"
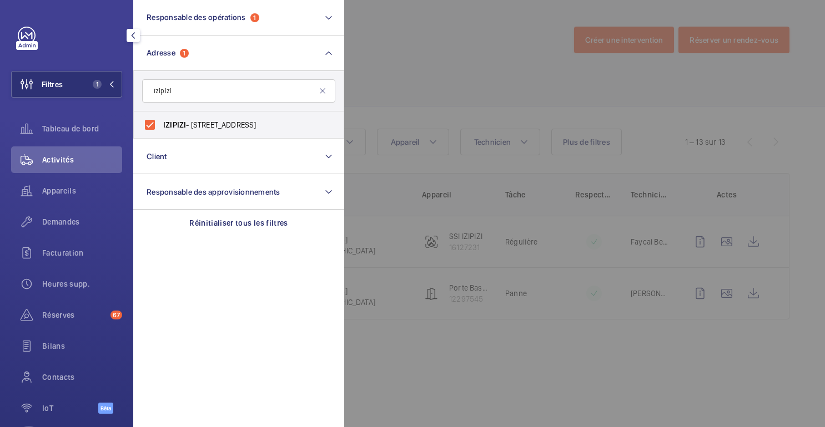
click at [491, 94] on div at bounding box center [756, 213] width 825 height 427
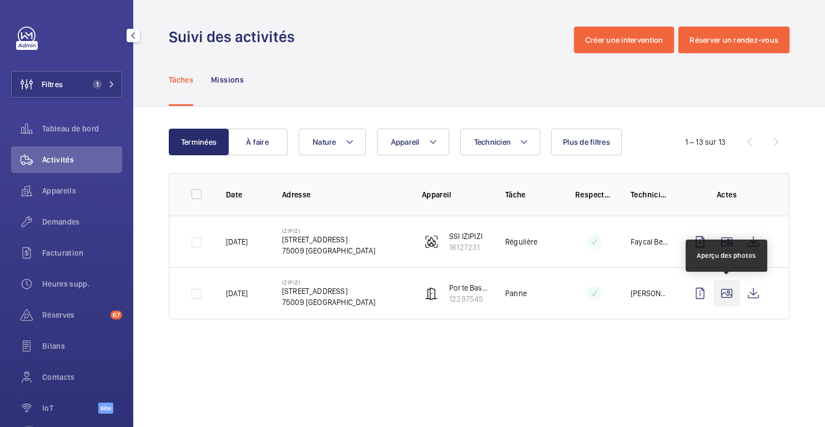
click at [731, 296] on wm-front-icon-button at bounding box center [726, 293] width 27 height 27
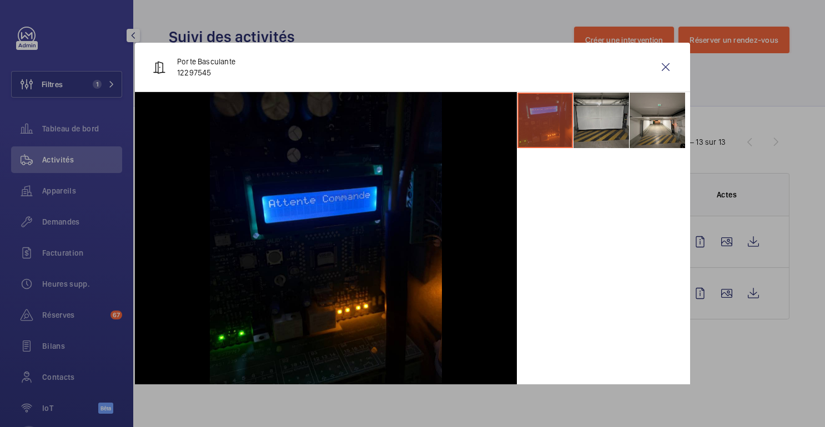
click at [595, 122] on li at bounding box center [602, 121] width 56 height 56
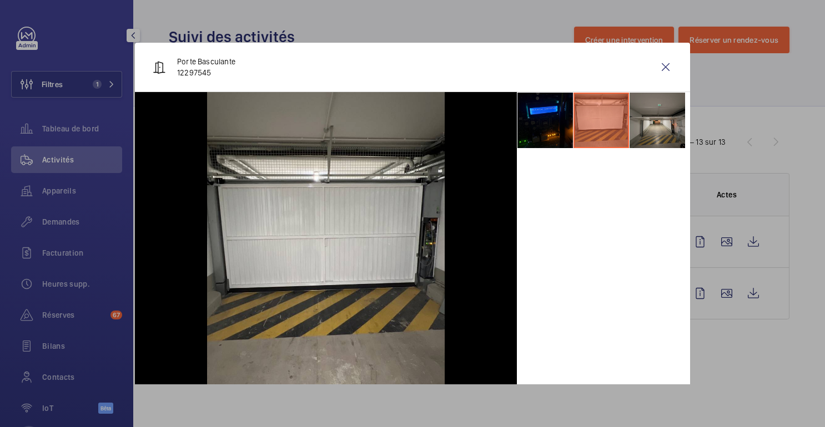
click at [635, 122] on li at bounding box center [658, 121] width 56 height 56
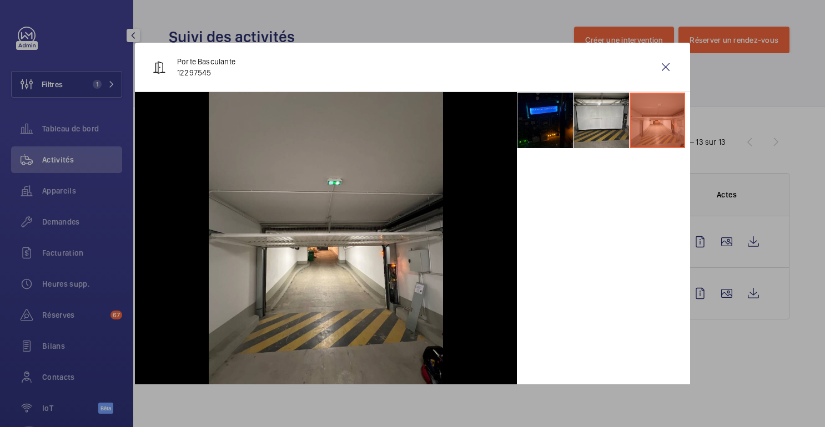
click at [737, 104] on div at bounding box center [412, 213] width 825 height 427
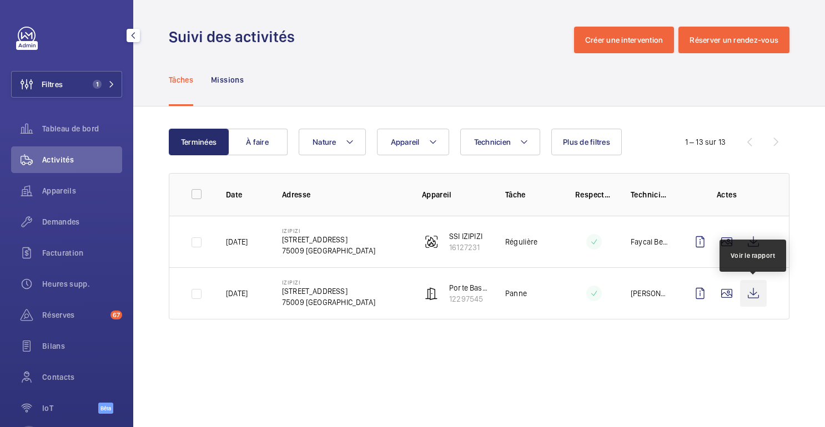
click at [759, 291] on wm-front-icon-button at bounding box center [753, 293] width 27 height 27
click at [50, 247] on div "Facturation" at bounding box center [66, 253] width 111 height 27
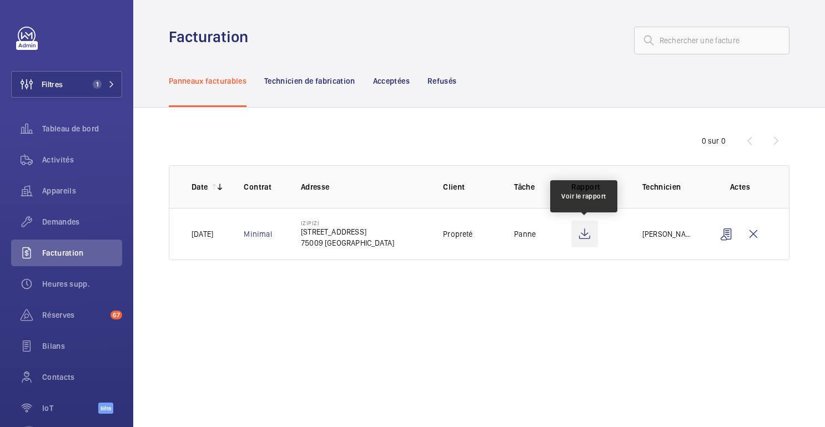
click at [584, 239] on wm-front-icon-button at bounding box center [584, 234] width 27 height 27
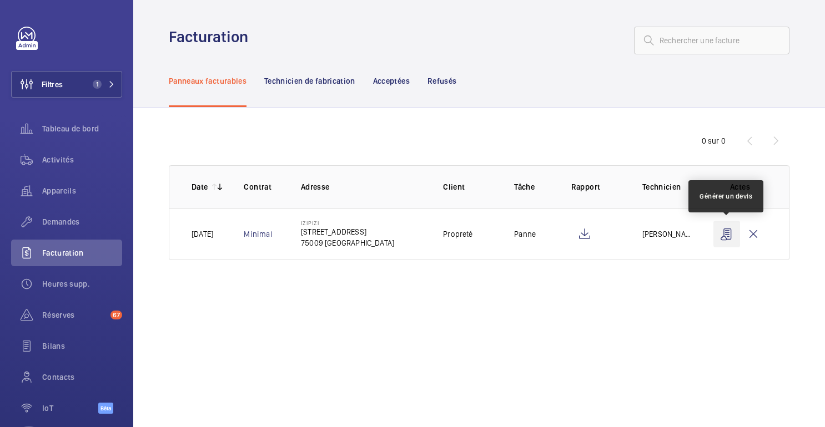
click at [731, 236] on wm-front-icon-button at bounding box center [726, 234] width 27 height 27
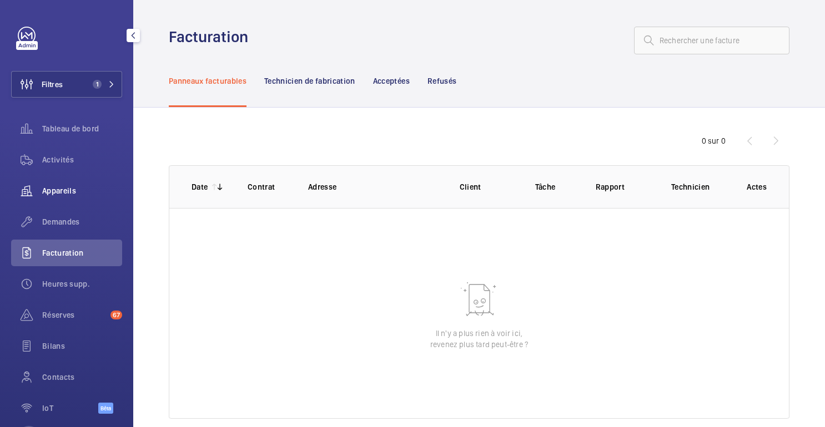
click at [61, 192] on font "Appareils" at bounding box center [59, 191] width 34 height 9
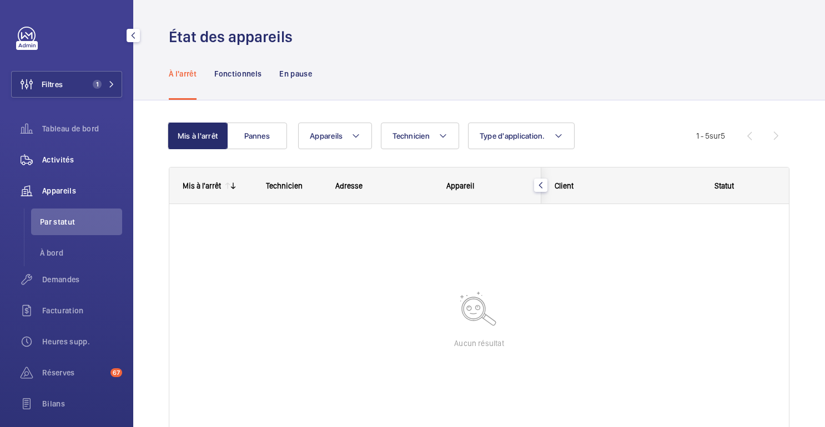
click at [79, 159] on span "Activités" at bounding box center [82, 159] width 80 height 11
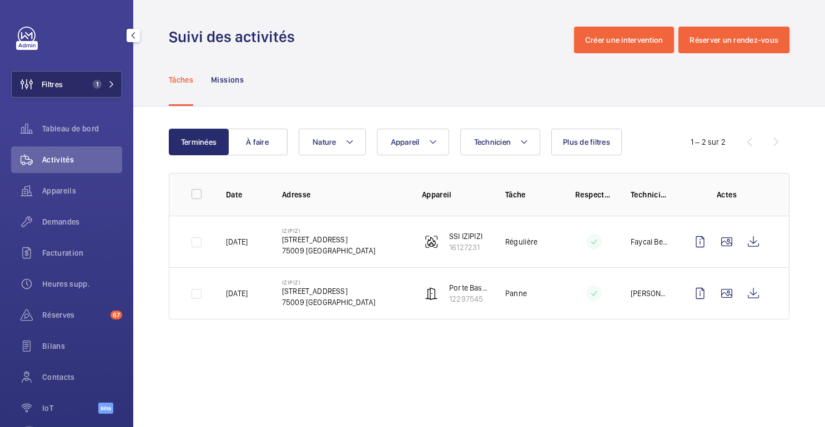
click at [103, 79] on button "Filtres 1" at bounding box center [66, 84] width 111 height 27
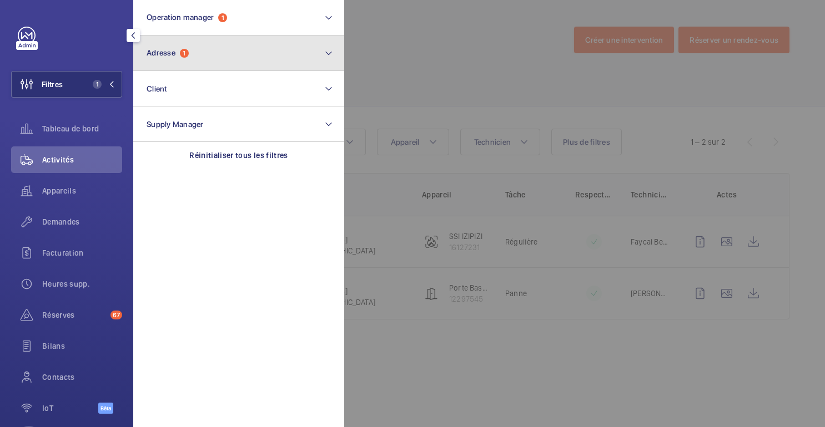
click at [206, 54] on button "Adresse 1" at bounding box center [238, 54] width 211 height 36
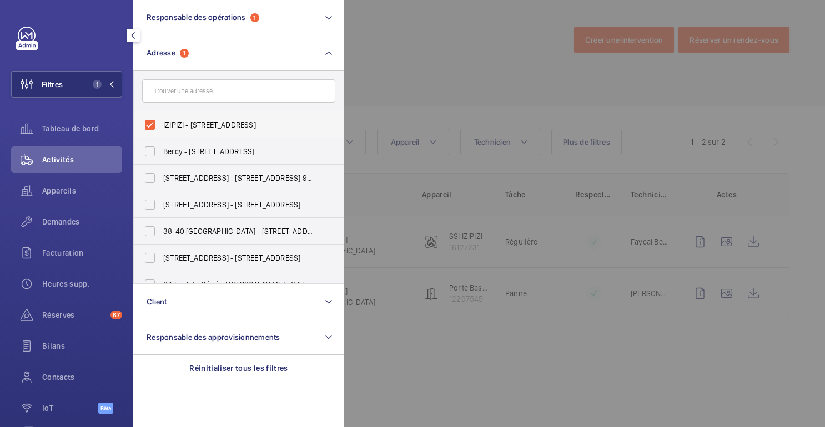
click at [168, 120] on font "IZIPIZI - 19 Rue de Calais, PARIS 75009" at bounding box center [209, 124] width 93 height 9
click at [161, 120] on input "IZIPIZI - 19 Rue de Calais, PARIS 75009" at bounding box center [150, 125] width 22 height 22
checkbox input "false"
click at [493, 54] on div at bounding box center [756, 213] width 825 height 427
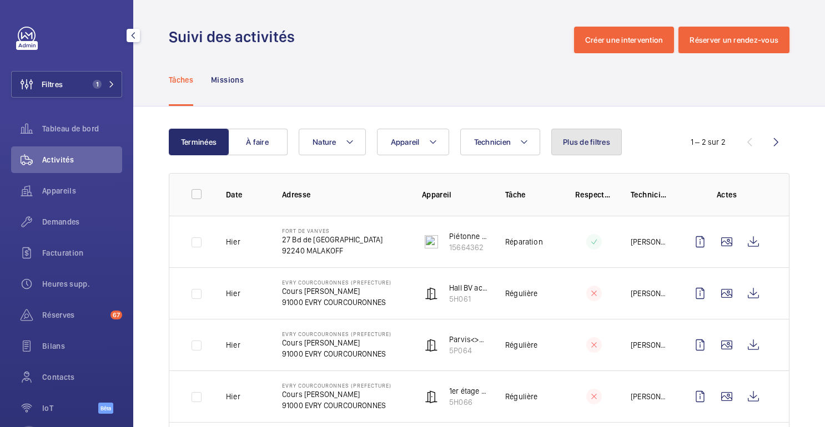
click at [583, 137] on button "Plus de filtres" at bounding box center [586, 142] width 71 height 27
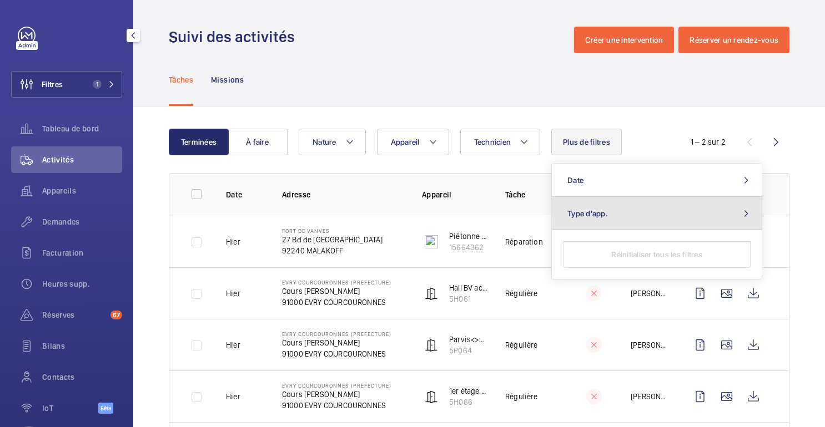
click at [601, 210] on span "Type d'app." at bounding box center [587, 213] width 41 height 9
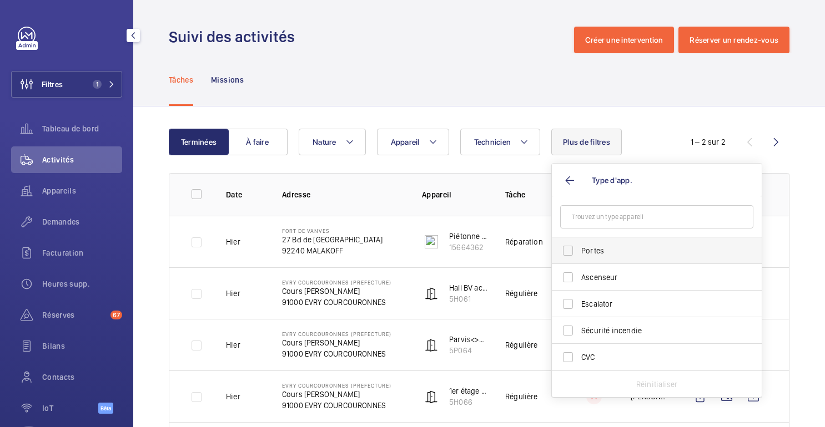
click at [584, 248] on span "Portes" at bounding box center [657, 250] width 153 height 11
click at [579, 248] on input "Portes" at bounding box center [568, 251] width 22 height 22
checkbox input "true"
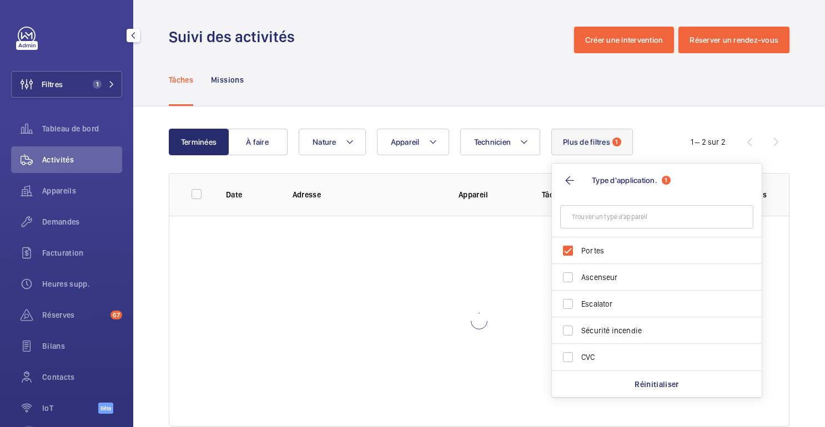
click at [551, 129] on div "Plus de filtres 1 Type d'application. 1 Portes Ascenseur Escalator Sécurité inc…" at bounding box center [592, 142] width 82 height 27
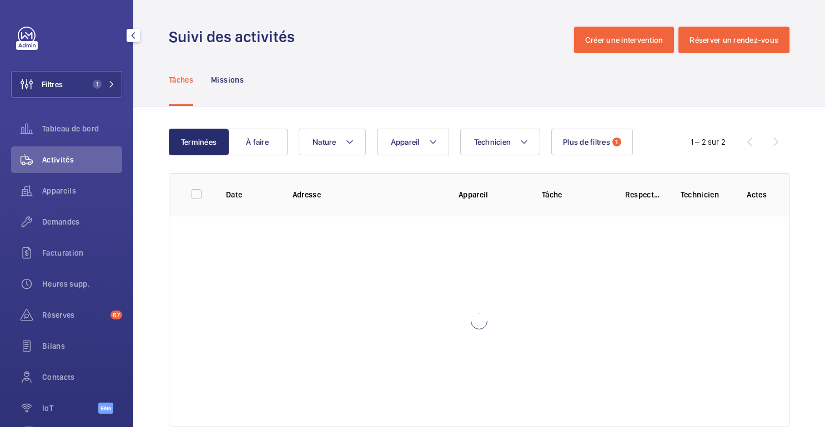
click at [536, 83] on div "Tâches Missions" at bounding box center [479, 79] width 621 height 53
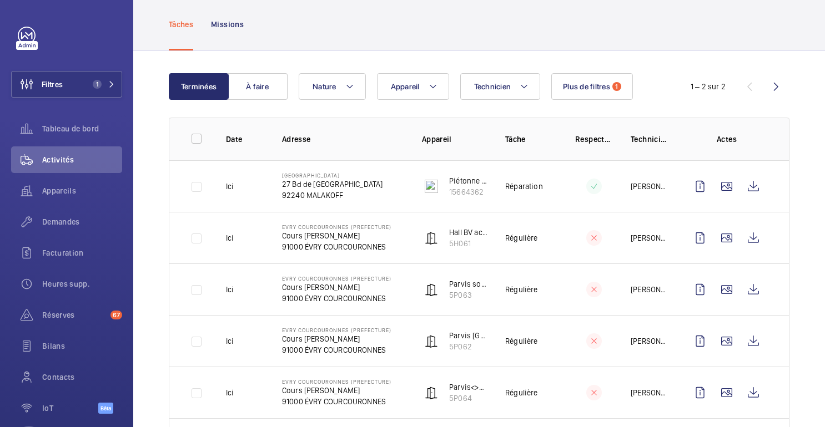
scroll to position [57, 0]
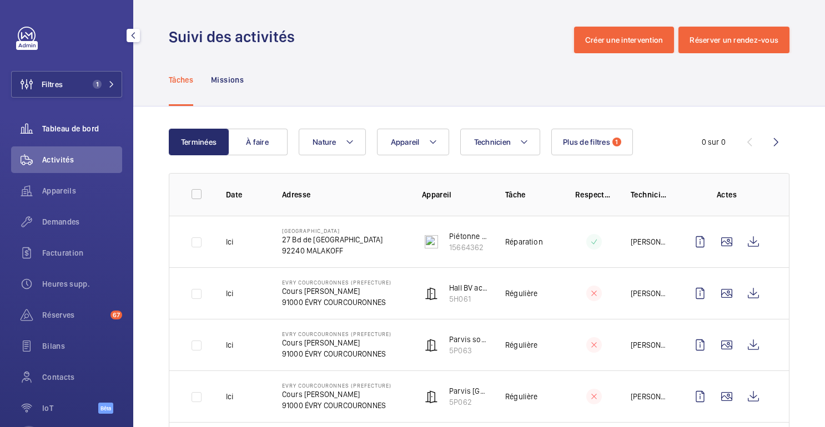
click at [88, 122] on div "Tableau de bord" at bounding box center [66, 128] width 111 height 27
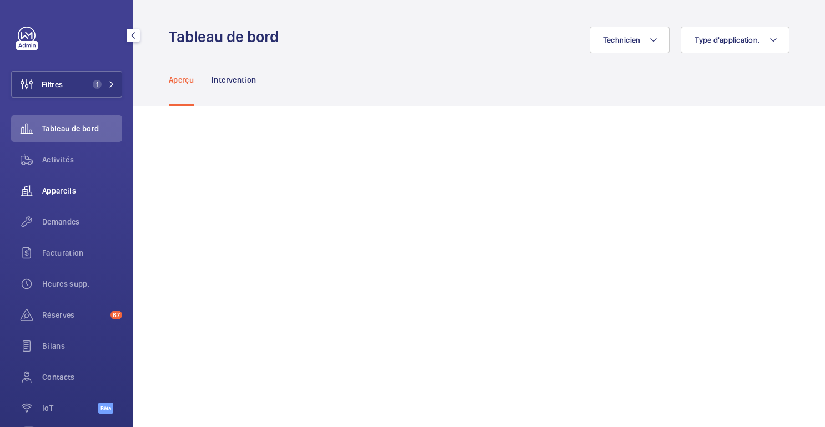
click at [67, 193] on font "Appareils" at bounding box center [59, 191] width 34 height 9
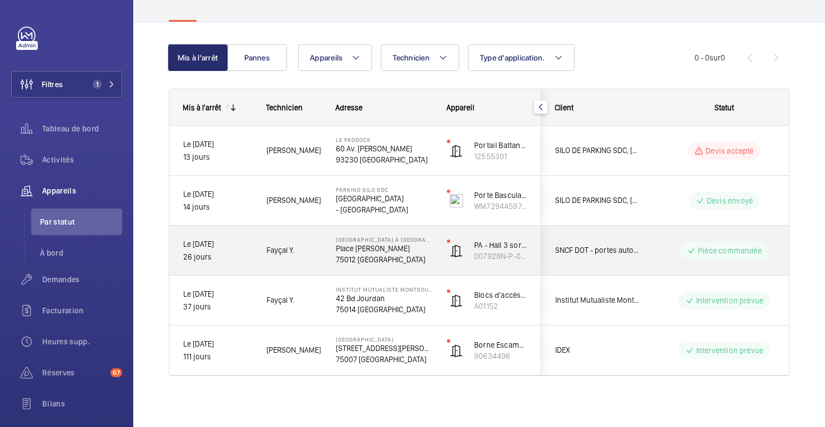
scroll to position [81, 0]
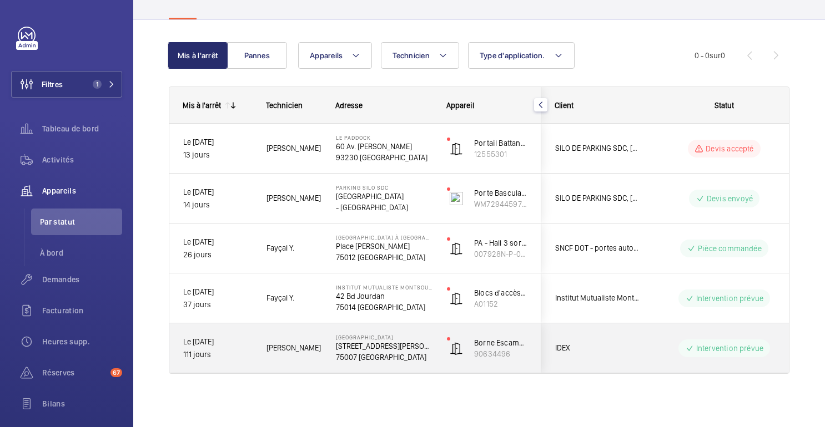
click at [618, 348] on span "IDEX" at bounding box center [597, 348] width 85 height 13
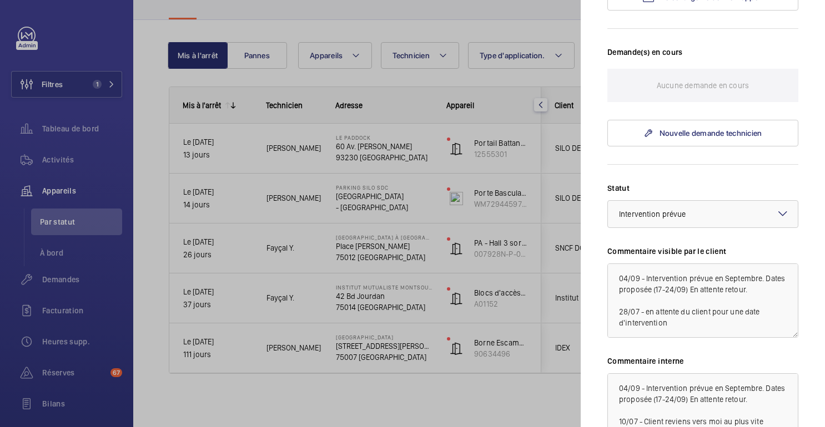
scroll to position [294, 0]
click at [508, 249] on div at bounding box center [412, 213] width 825 height 427
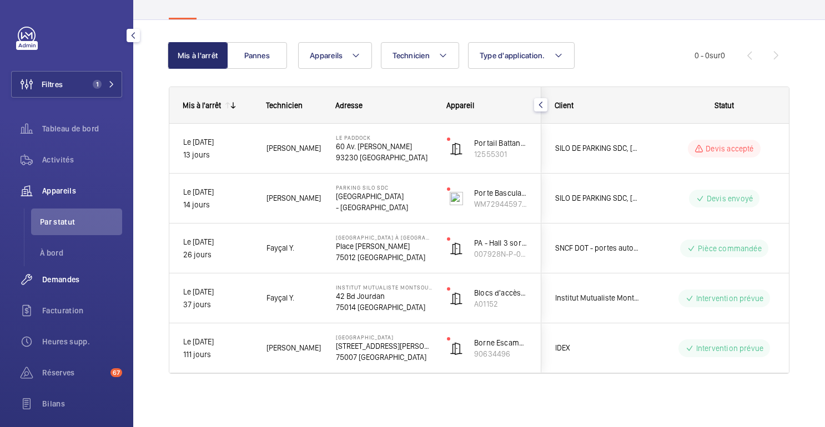
click at [67, 286] on div "Demandes" at bounding box center [66, 279] width 111 height 27
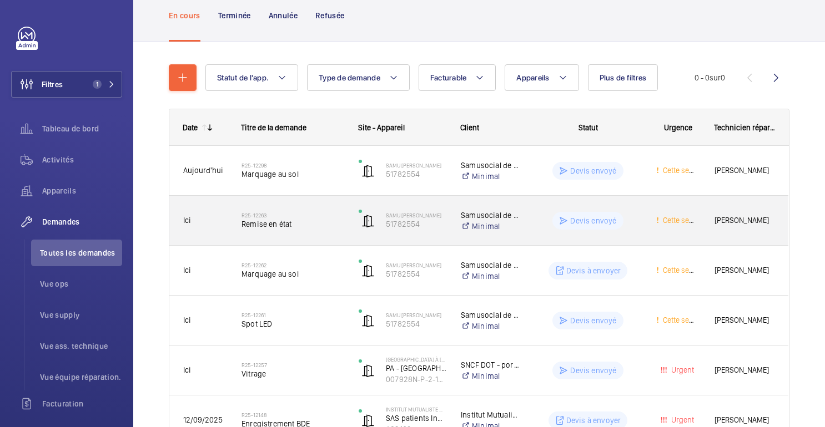
scroll to position [74, 0]
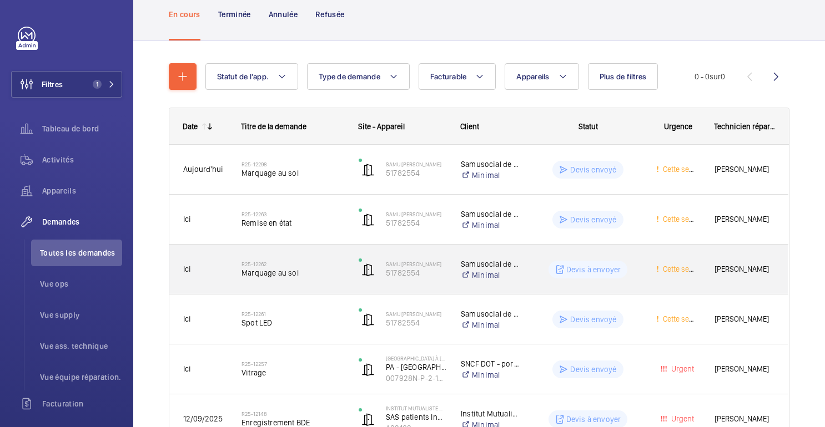
click at [532, 272] on div "Devis à envoyer" at bounding box center [581, 270] width 121 height 40
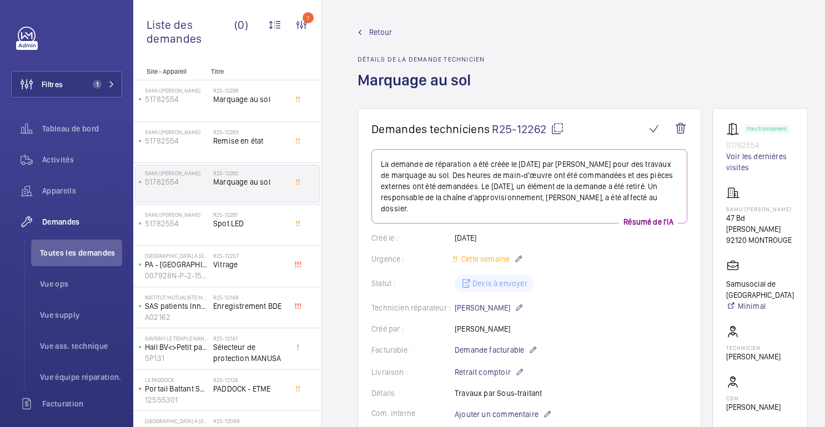
click at [385, 33] on font "Retour" at bounding box center [380, 32] width 23 height 9
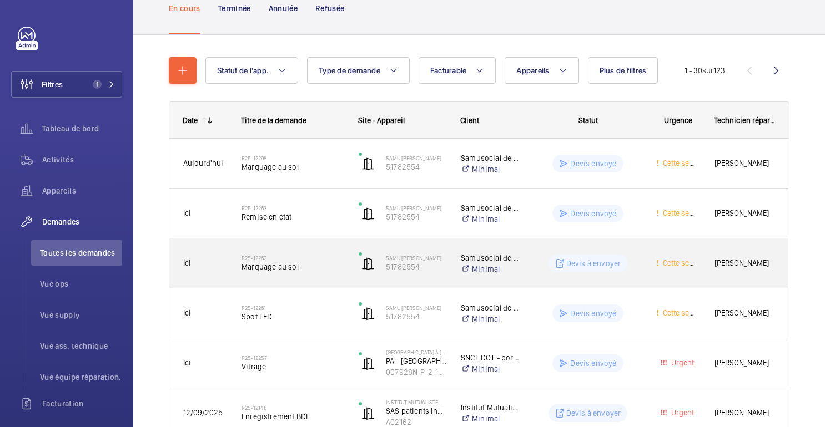
scroll to position [81, 0]
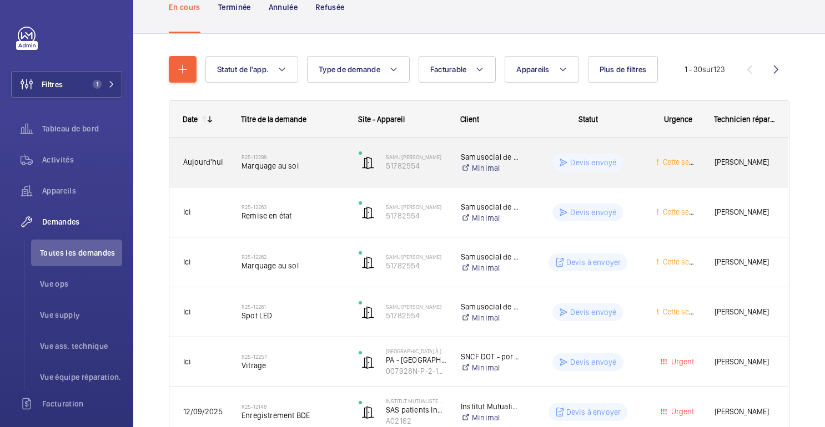
click at [539, 170] on wm-front-pills-cell "Devis envoyé" at bounding box center [588, 163] width 108 height 18
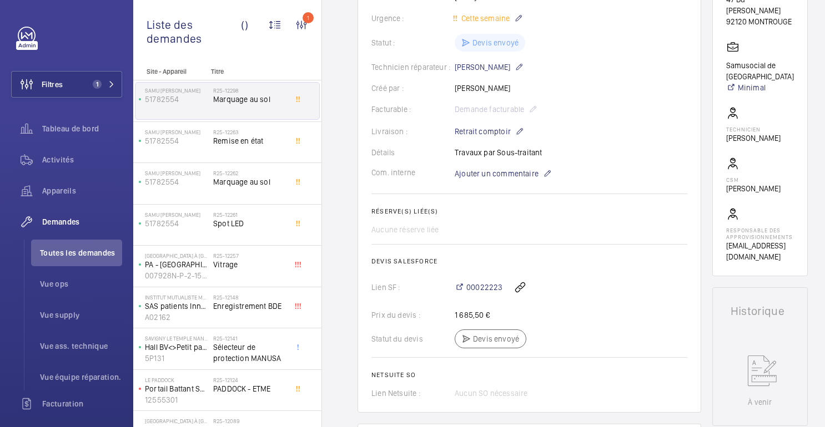
scroll to position [250, 0]
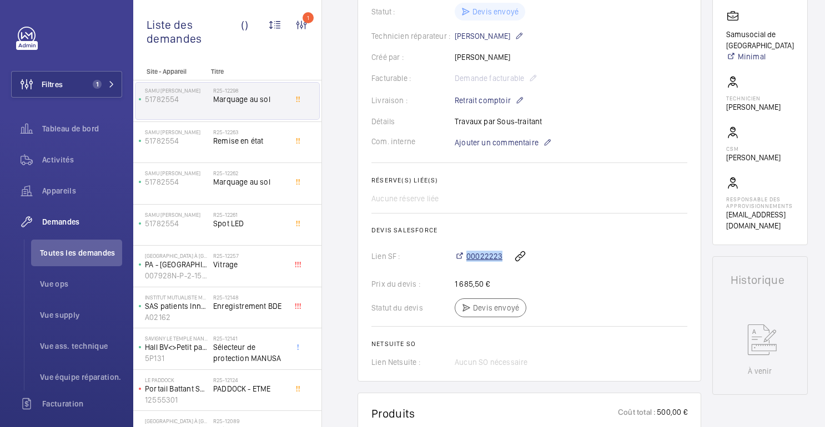
drag, startPoint x: 504, startPoint y: 266, endPoint x: 464, endPoint y: 270, distance: 39.6
click at [464, 270] on div "00022223" at bounding box center [571, 256] width 233 height 27
copy font "00022223"
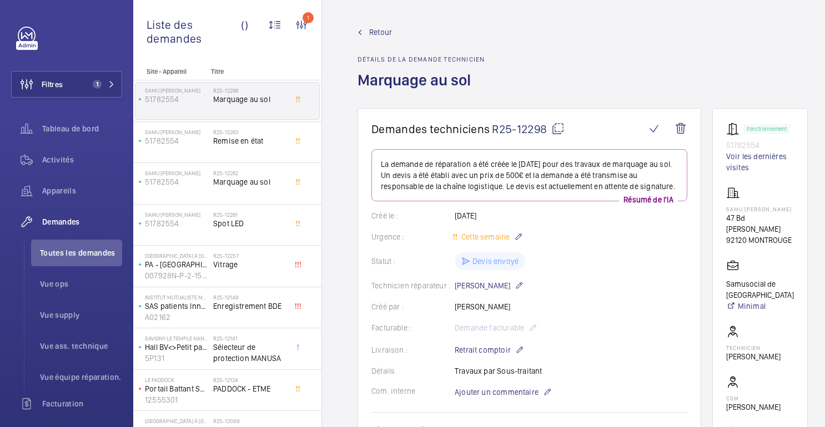
click at [389, 34] on font "Retour" at bounding box center [380, 32] width 23 height 9
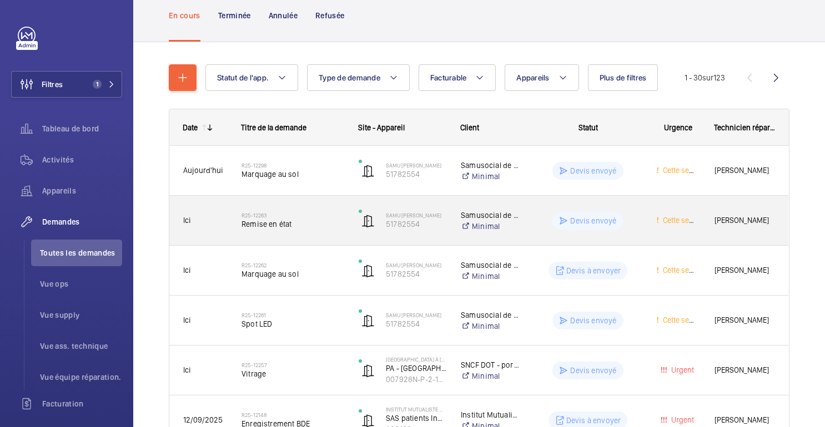
scroll to position [74, 0]
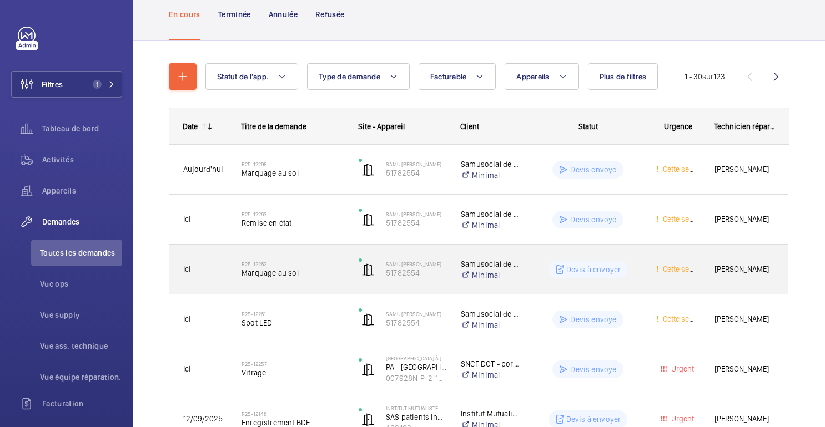
click at [626, 282] on div "Devis à envoyer" at bounding box center [581, 270] width 121 height 40
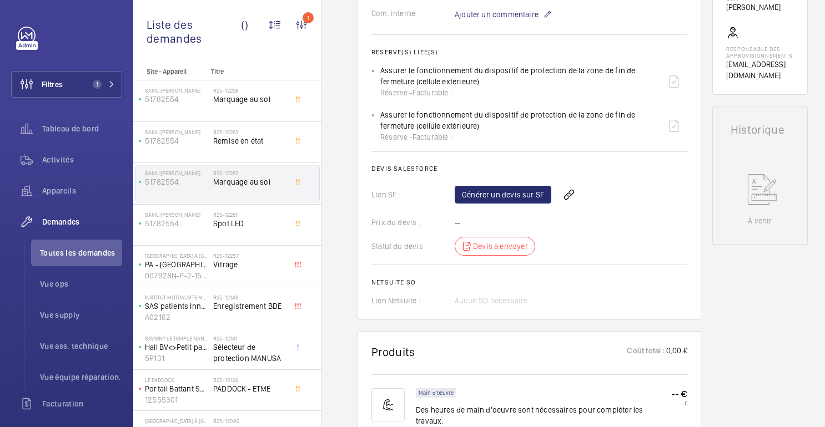
scroll to position [380, 0]
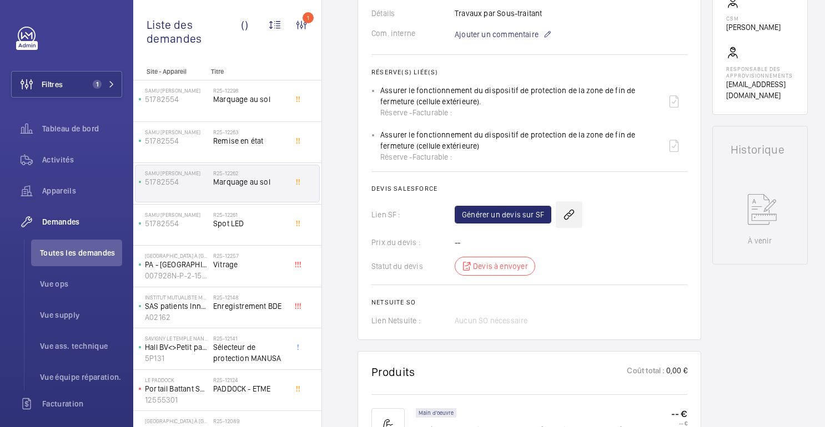
click at [571, 205] on wm-front-icon-button at bounding box center [569, 215] width 27 height 27
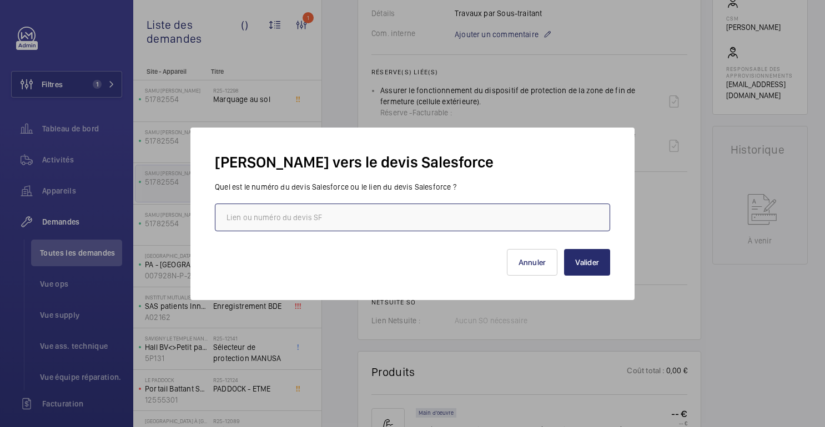
click at [494, 222] on input "text" at bounding box center [412, 218] width 395 height 28
paste input "00022223"
type input "00022223"
click at [584, 263] on font "Valider" at bounding box center [587, 262] width 24 height 9
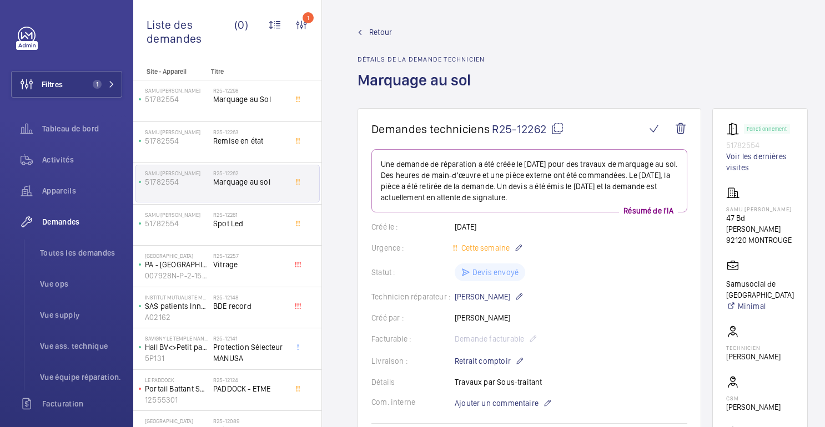
click at [374, 36] on font "Retour" at bounding box center [380, 32] width 23 height 9
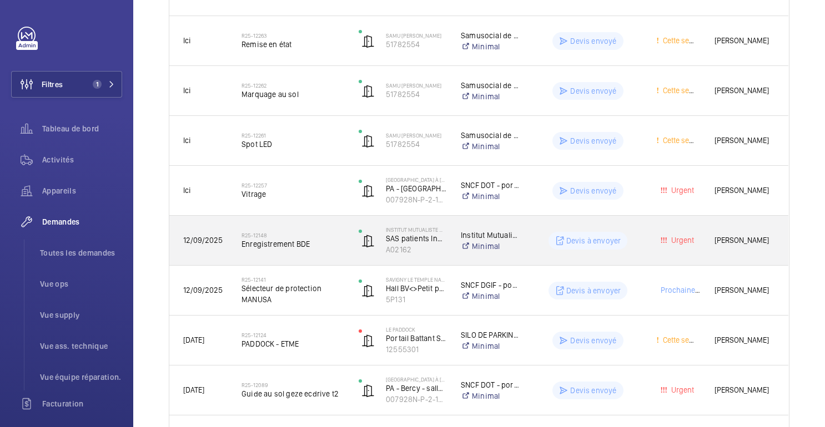
scroll to position [253, 0]
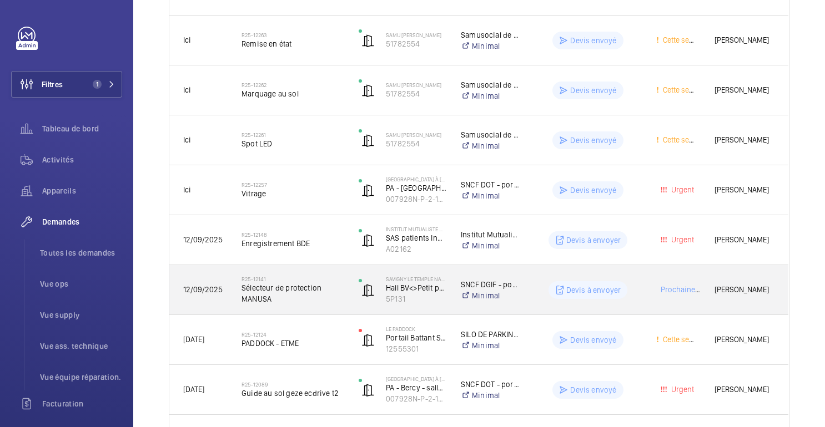
click at [531, 290] on div "Devis à envoyer" at bounding box center [581, 290] width 121 height 40
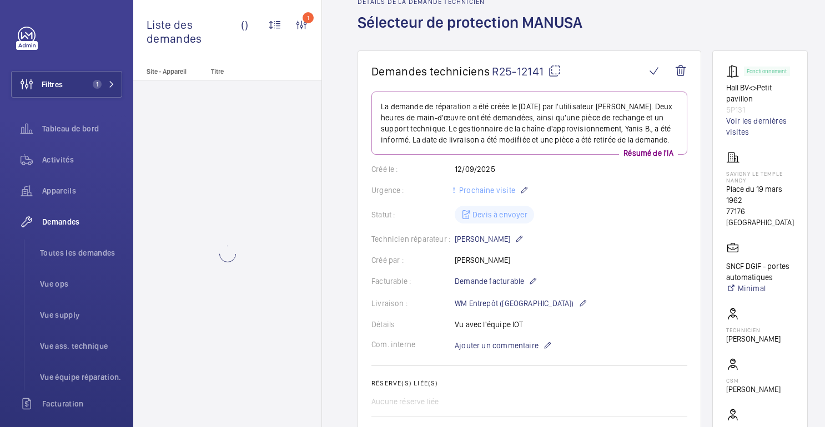
scroll to position [57, 0]
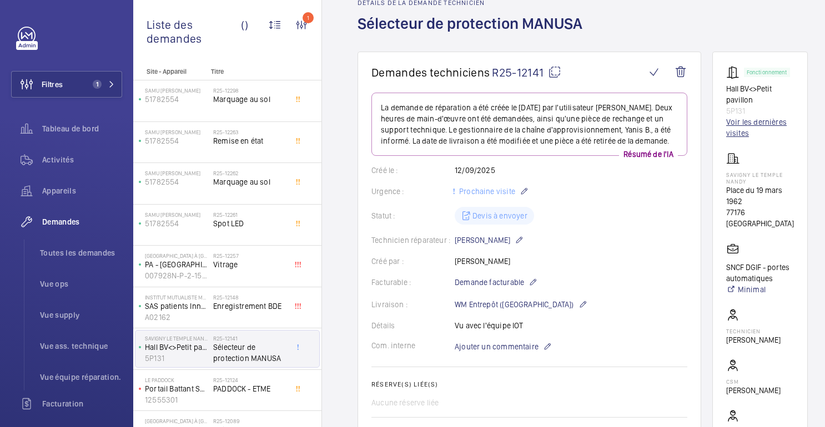
click at [754, 130] on font "Voir les dernières visites" at bounding box center [760, 128] width 68 height 22
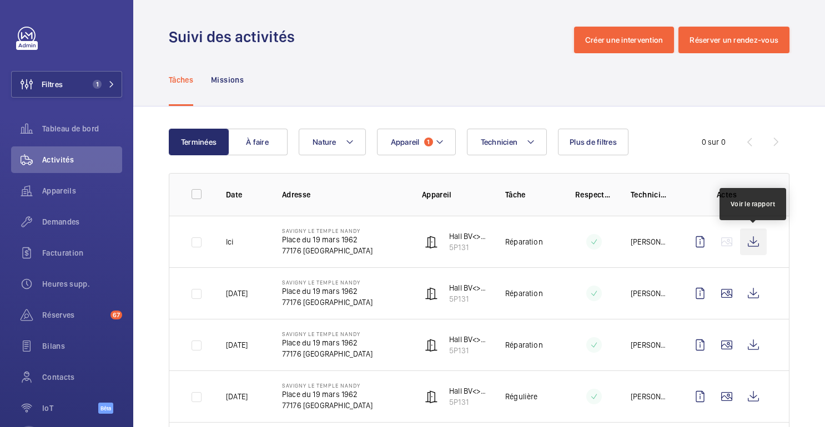
click at [753, 243] on wm-front-icon-button at bounding box center [753, 242] width 27 height 27
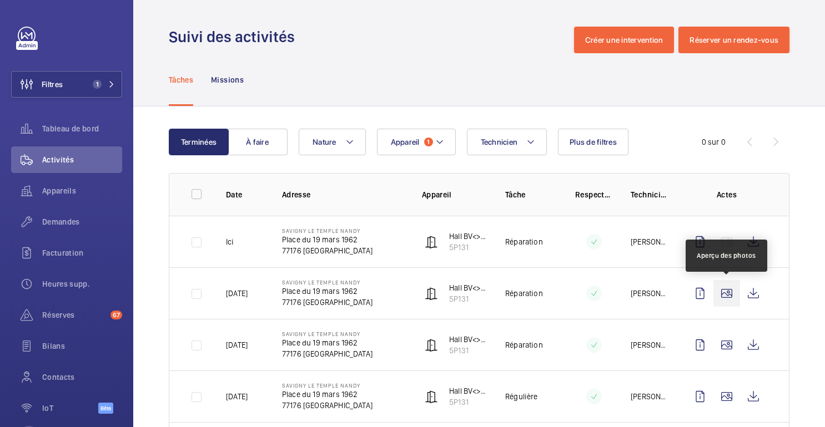
click at [718, 298] on wm-front-icon-button at bounding box center [726, 293] width 27 height 27
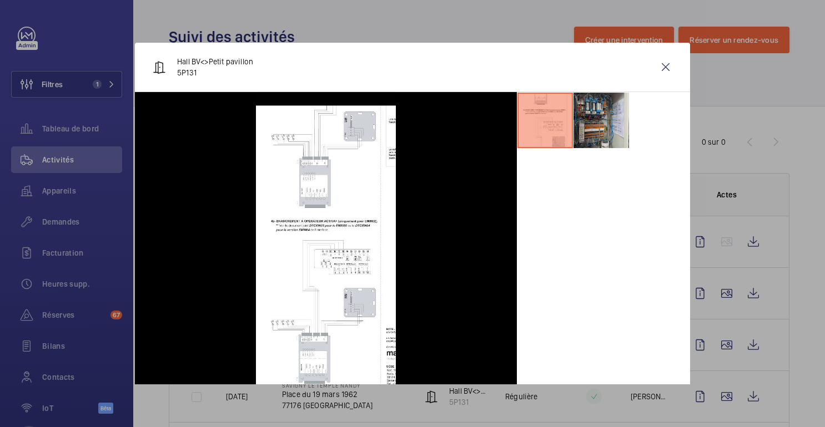
click at [608, 126] on li at bounding box center [602, 121] width 56 height 56
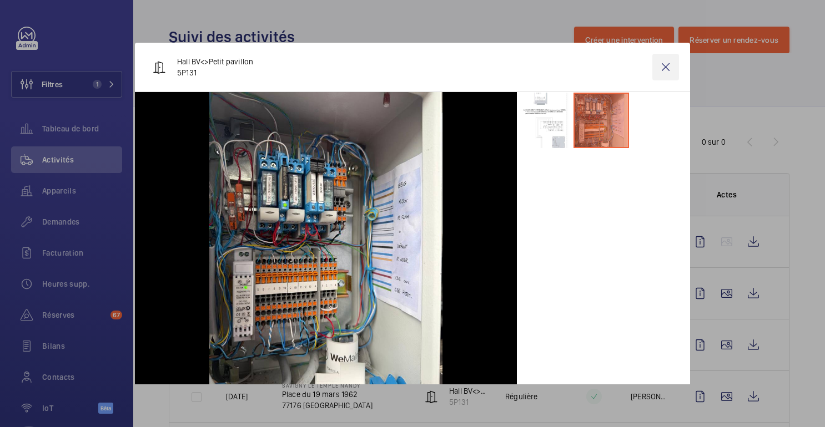
click at [665, 66] on wm-front-icon-button at bounding box center [665, 67] width 27 height 27
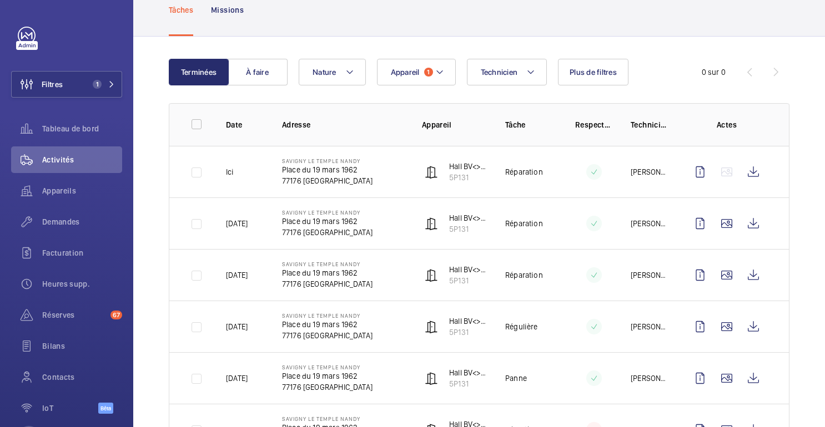
scroll to position [75, 0]
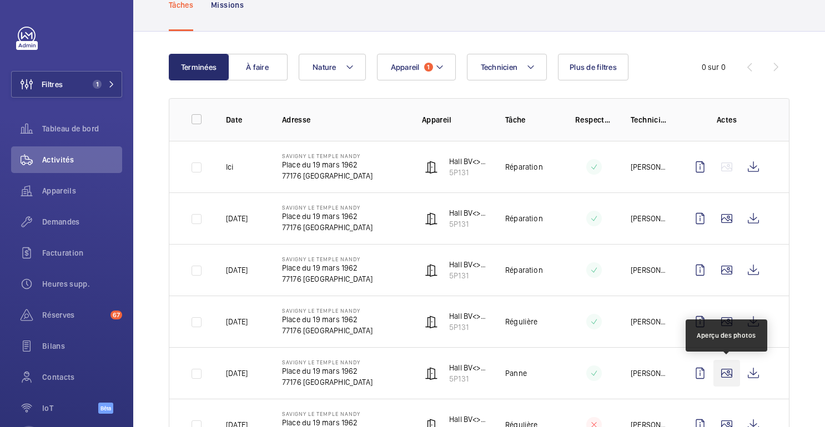
click at [728, 368] on wm-front-icon-button at bounding box center [726, 373] width 27 height 27
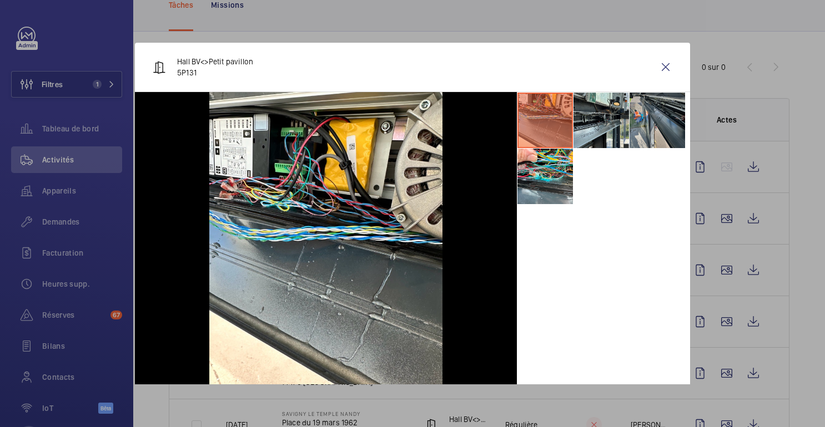
click at [638, 133] on li at bounding box center [658, 121] width 56 height 56
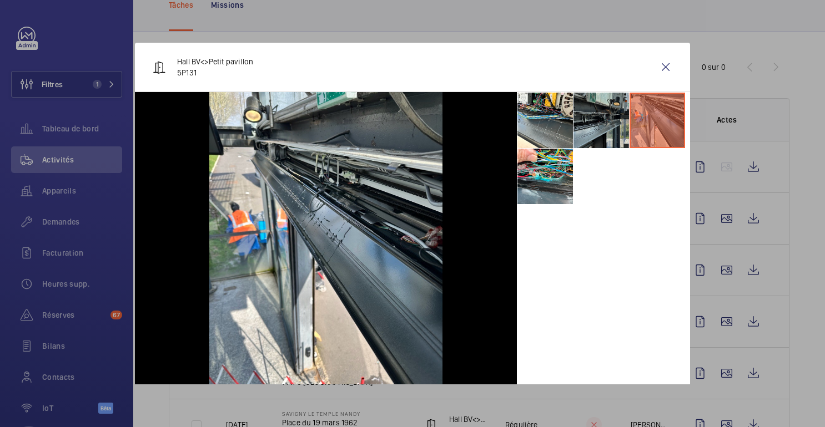
click at [618, 114] on li at bounding box center [602, 121] width 56 height 56
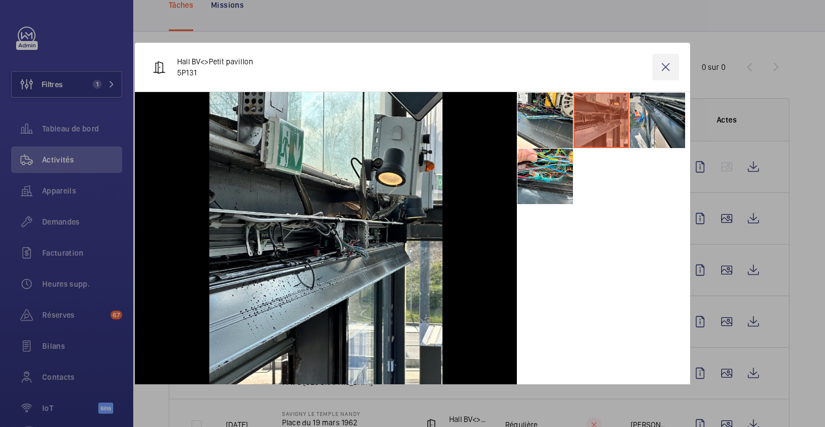
click at [667, 68] on wm-front-icon-button at bounding box center [665, 67] width 27 height 27
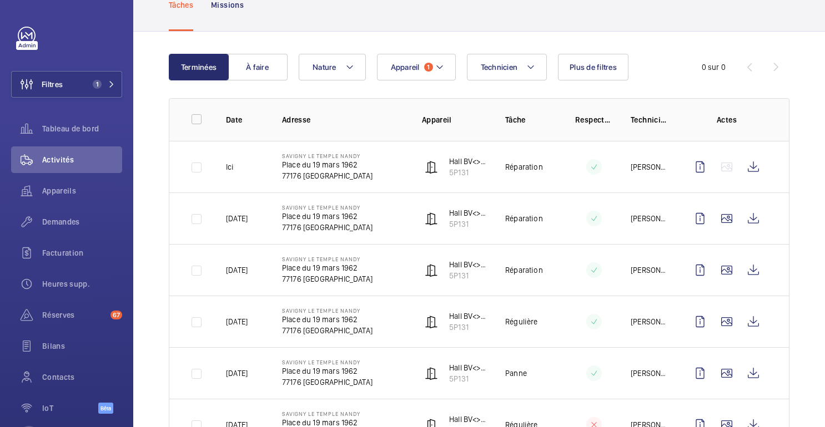
click at [569, 263] on td at bounding box center [585, 270] width 56 height 52
click at [570, 262] on td at bounding box center [585, 270] width 56 height 52
click at [730, 182] on td at bounding box center [729, 167] width 120 height 52
click at [72, 222] on font "Demandes" at bounding box center [61, 222] width 38 height 9
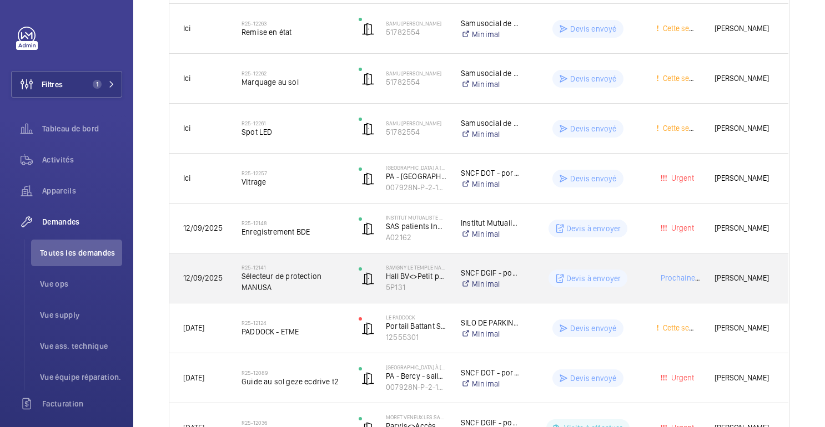
scroll to position [270, 0]
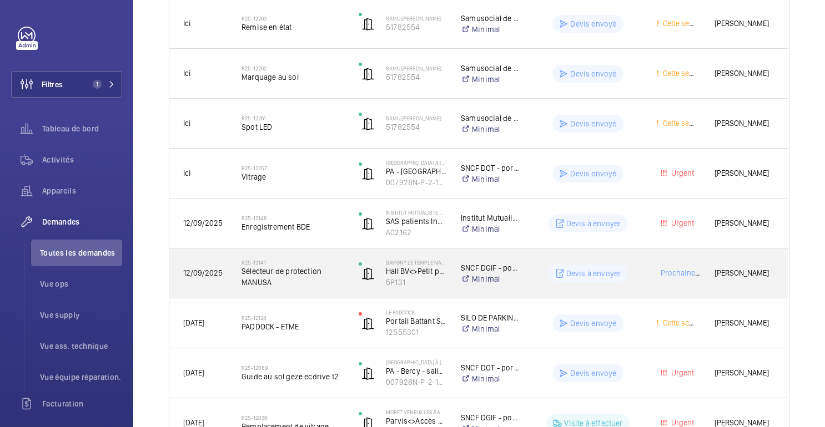
click at [538, 278] on wm-front-pills-cell "Devis à envoyer" at bounding box center [588, 274] width 108 height 18
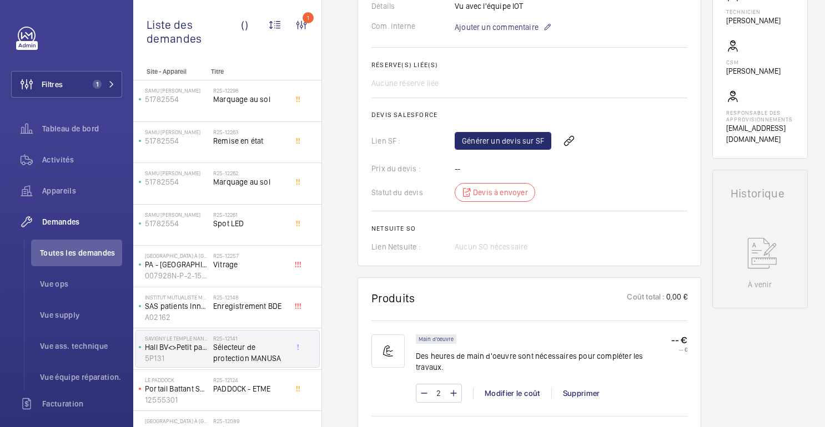
scroll to position [386, 0]
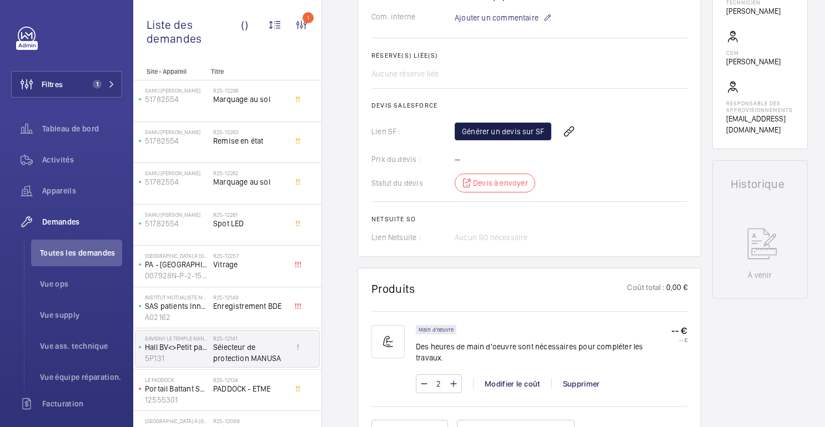
click at [521, 136] on font "Générer un devis sur SF" at bounding box center [503, 131] width 82 height 9
click at [603, 138] on span "Rafraichir la page" at bounding box center [594, 131] width 72 height 13
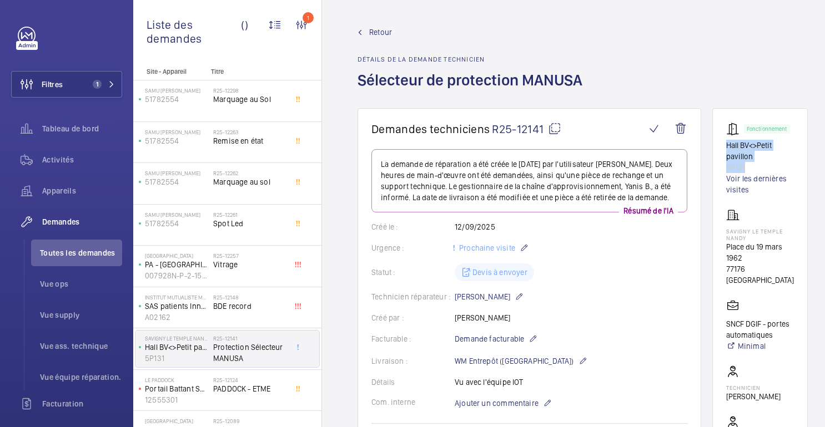
drag, startPoint x: 747, startPoint y: 165, endPoint x: 721, endPoint y: 145, distance: 32.9
click at [721, 145] on wm-front-card "Fonctionnement Hall BV<>Petit pavillon 5P131 Voir les dernières visites SAVIGNY…" at bounding box center [759, 321] width 95 height 427
copy div "Hall BV<>Petit pavillon 5P131"
drag, startPoint x: 727, startPoint y: 269, endPoint x: 780, endPoint y: 285, distance: 55.0
click at [780, 285] on p "77176 [GEOGRAPHIC_DATA]" at bounding box center [760, 275] width 68 height 22
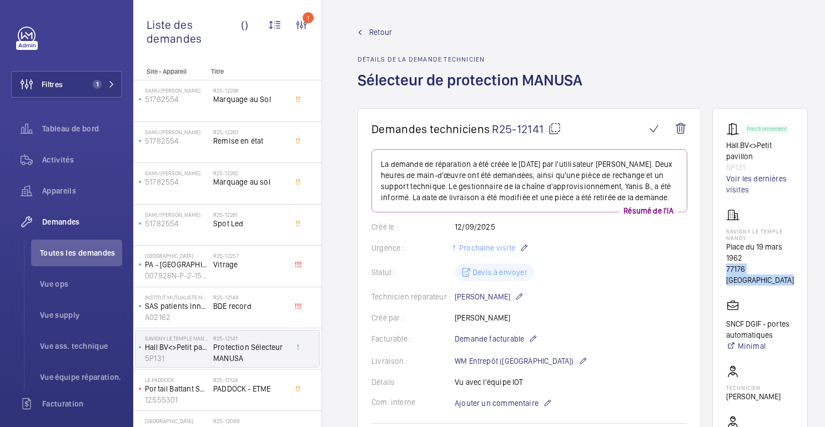
copy font "77176 [GEOGRAPHIC_DATA]"
drag, startPoint x: 726, startPoint y: 146, endPoint x: 750, endPoint y: 173, distance: 35.8
click at [750, 173] on div "Fonctionnement Hall BV<>Petit pavillon 5P131 Voir les dernières visites" at bounding box center [760, 158] width 68 height 73
copy div "Hall BV<>Petit pavillon 5P131"
drag, startPoint x: 726, startPoint y: 248, endPoint x: 767, endPoint y: 284, distance: 55.1
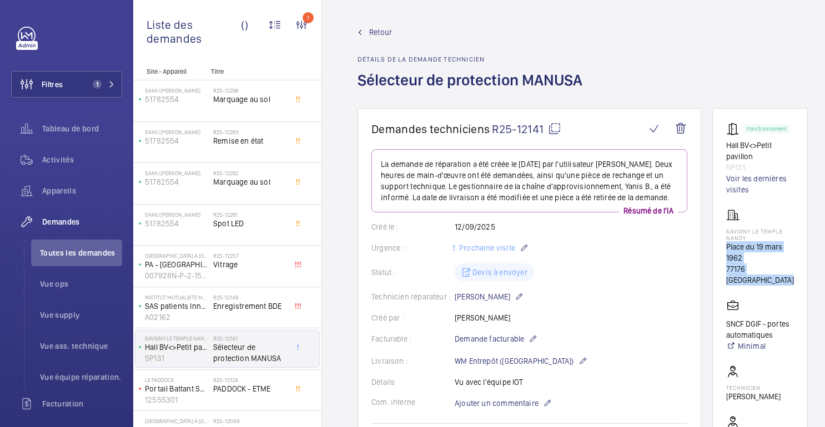
click at [767, 284] on div "SAVIGNY LE TEMPLE NANDY Place du 19 mars 1962 77176 SAVIGNY LE TEMPLE" at bounding box center [760, 247] width 68 height 77
copy div "Place du 19 mars 1962 77176 SAVIGNY LE TEMPLE"
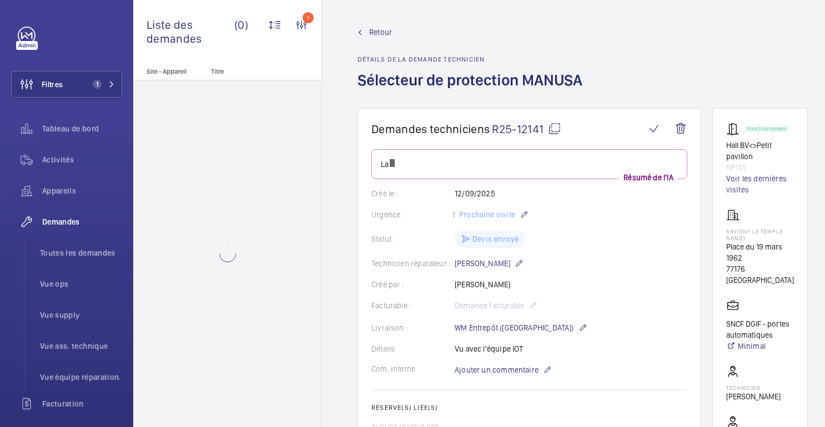
click at [729, 97] on div "Retour Détails de la demande technicien Sélecteur de protection MANUSA" at bounding box center [583, 68] width 450 height 82
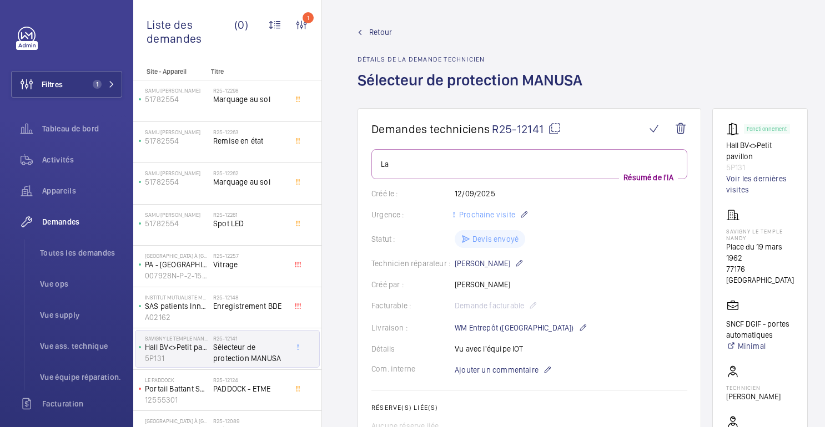
click at [481, 31] on link "Retour" at bounding box center [474, 32] width 232 height 11
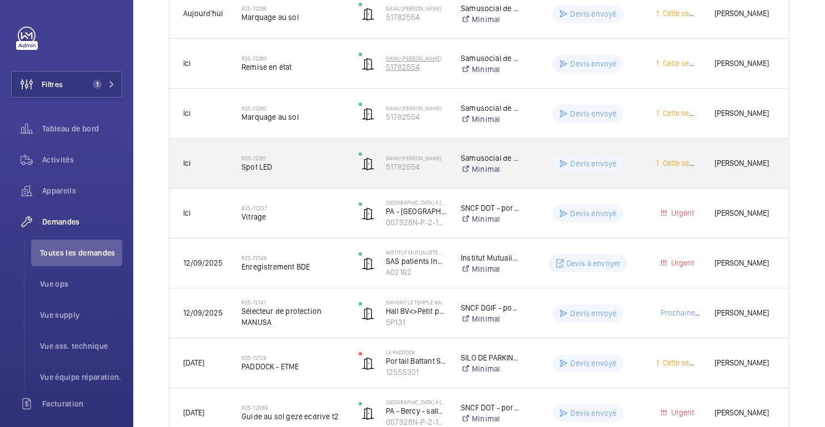
scroll to position [229, 0]
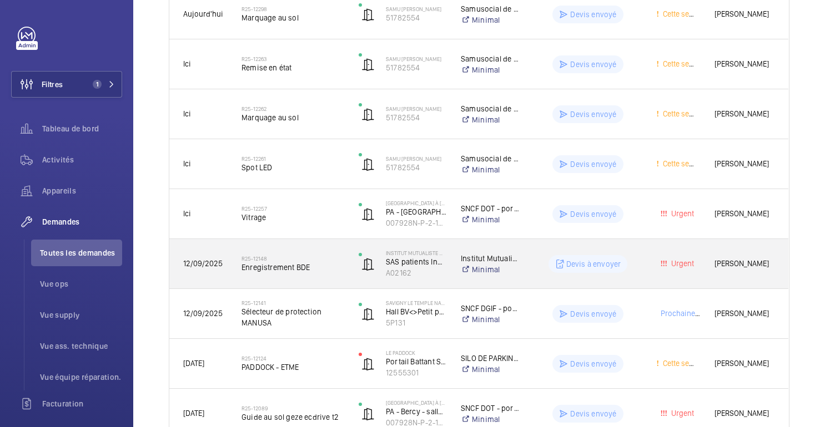
click at [630, 256] on wm-front-pills-cell "Devis à envoyer" at bounding box center [588, 264] width 108 height 18
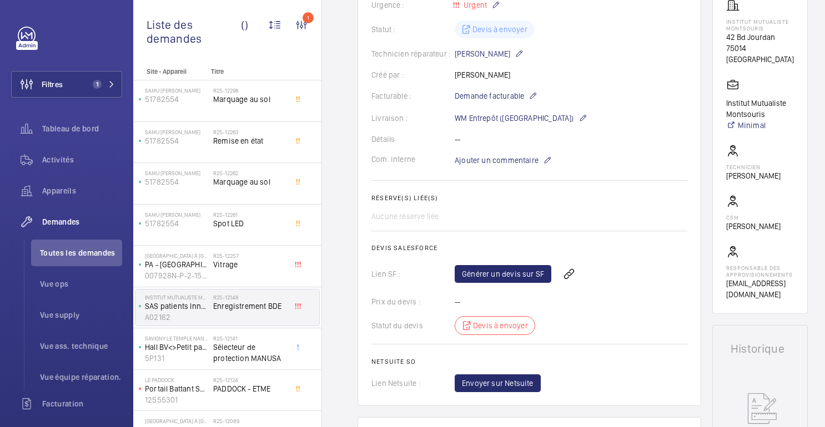
scroll to position [244, 0]
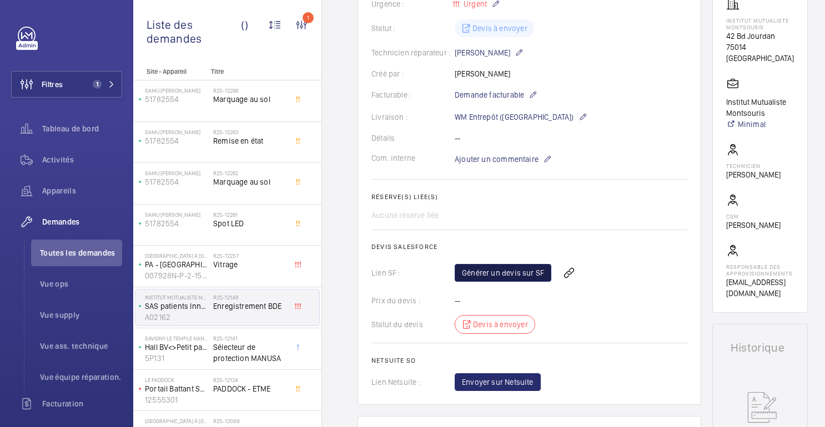
click at [499, 274] on font "Générer un devis sur SF" at bounding box center [503, 273] width 82 height 9
click at [603, 269] on span "Rafraichir la page" at bounding box center [594, 272] width 72 height 13
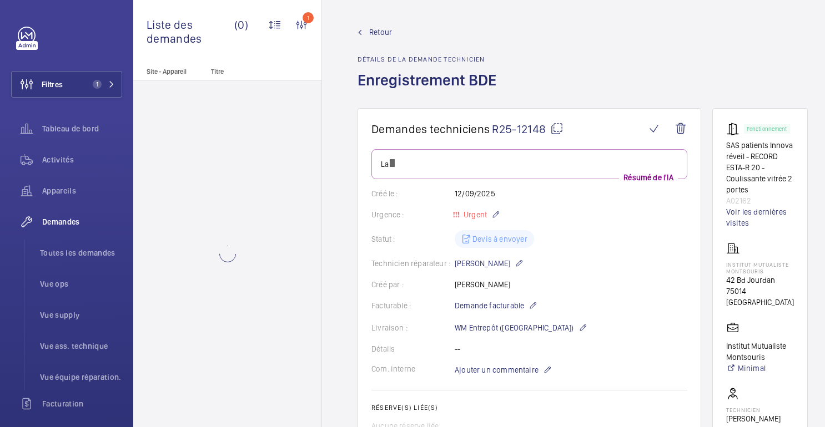
click at [594, 271] on wm-front-card-body "La Résumé de l'IA Créé le : [DATE] Urgence : Urgent Statut : Devis à envoyer Te…" at bounding box center [529, 375] width 316 height 453
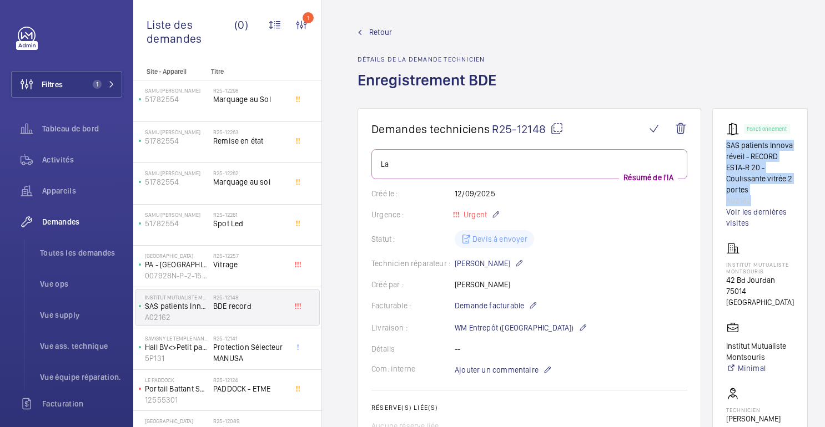
drag, startPoint x: 726, startPoint y: 148, endPoint x: 780, endPoint y: 197, distance: 73.1
click at [780, 197] on div "Fonctionnement SAS patients Innova réveil - RECORD ESTA-R 20 - Coulissante vitr…" at bounding box center [760, 175] width 68 height 107
copy div "SAS patients Innova réveil - RECORD ESTA-R 20 - Coulissante vitrée 2 portes A02…"
click at [730, 292] on font "75014 [GEOGRAPHIC_DATA]" at bounding box center [760, 297] width 68 height 20
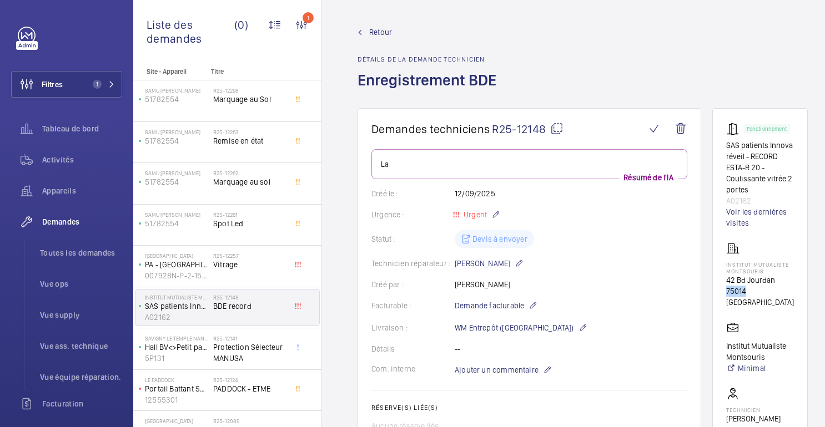
click at [730, 292] on font "75014 [GEOGRAPHIC_DATA]" at bounding box center [760, 297] width 68 height 20
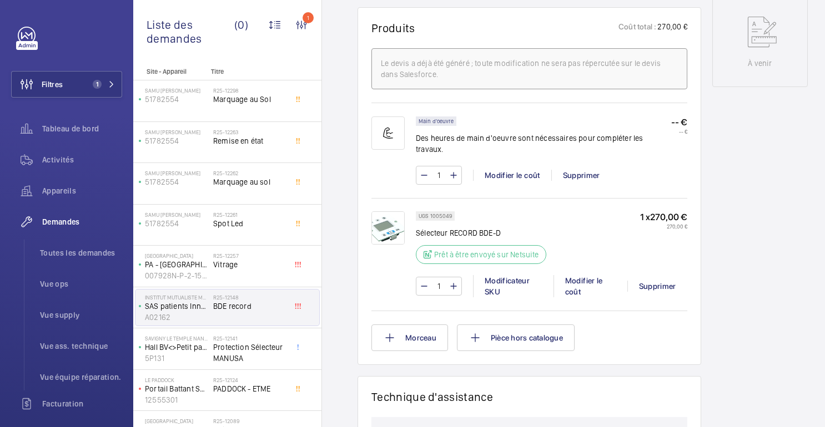
scroll to position [626, 0]
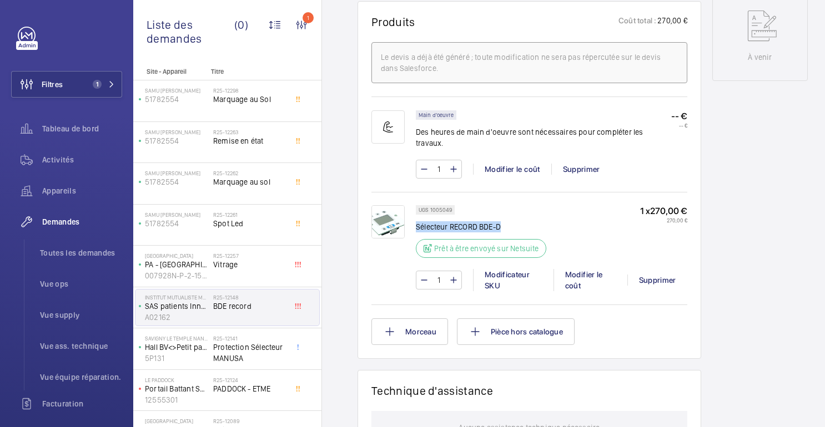
drag, startPoint x: 501, startPoint y: 217, endPoint x: 419, endPoint y: 219, distance: 82.2
click at [419, 223] on font "Sélecteur RECORD BDE-D" at bounding box center [458, 227] width 85 height 9
copy font "électeur RECORD BDE-D"
click at [742, 114] on div "Fonctionnement SAS patients Innova réveil - RECORD ESTA-R 20 - Coulissante vitr…" at bounding box center [759, 126] width 95 height 1289
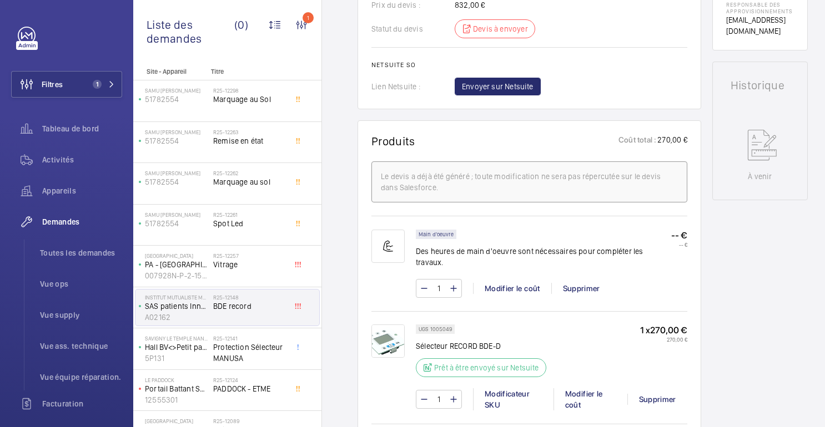
scroll to position [0, 0]
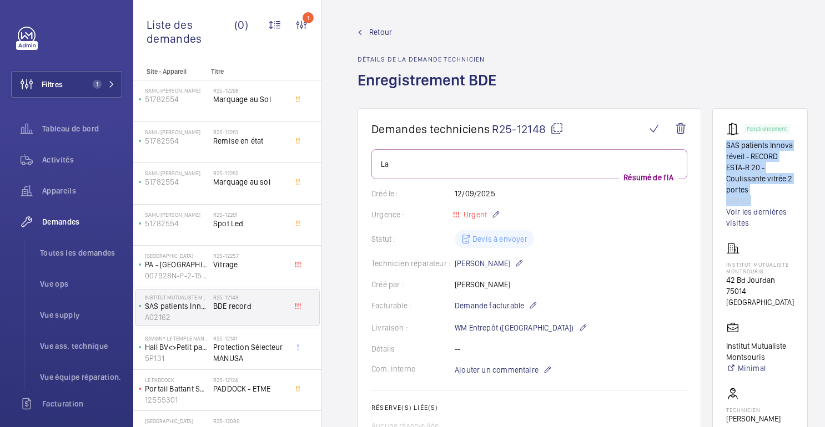
drag, startPoint x: 723, startPoint y: 147, endPoint x: 763, endPoint y: 198, distance: 64.5
click at [763, 198] on wm-front-card "Fonctionnement SAS patients Innova réveil - RECORD ESTA-R 20 - Coulissante vitr…" at bounding box center [759, 332] width 95 height 449
copy div "SAS patients Innova réveil - RECORD ESTA-R 20 - Coulissante vitrée 2 portes A02…"
click at [633, 232] on div "Statut : [PERSON_NAME] à envoyer" at bounding box center [529, 239] width 316 height 18
click at [737, 213] on font "Voir les dernières visites" at bounding box center [756, 218] width 61 height 20
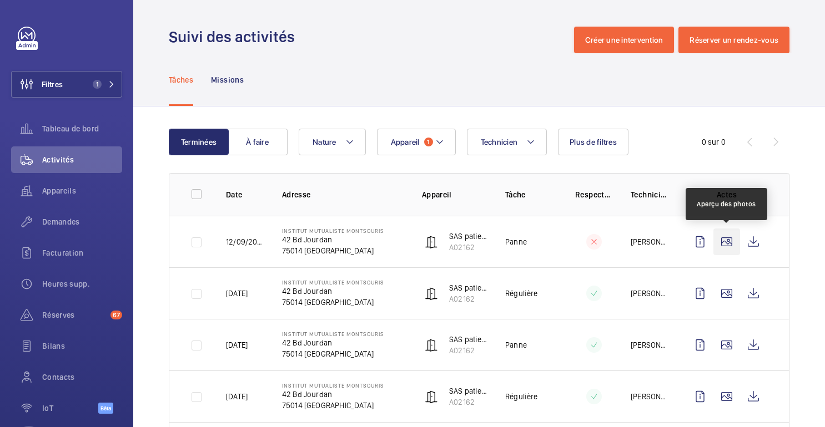
click at [721, 244] on wm-front-icon-button at bounding box center [726, 242] width 27 height 27
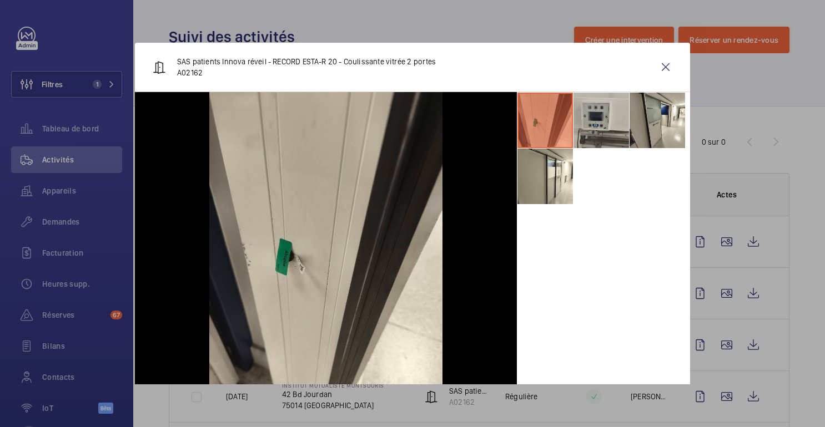
click at [595, 135] on li at bounding box center [602, 121] width 56 height 56
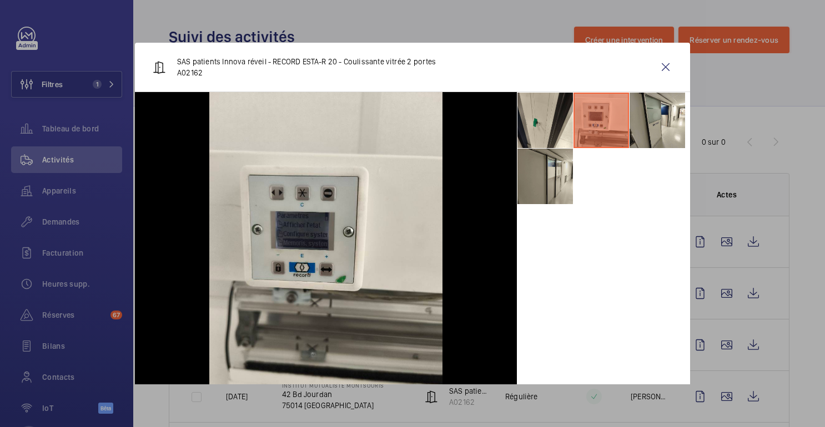
click at [527, 178] on li at bounding box center [545, 177] width 56 height 56
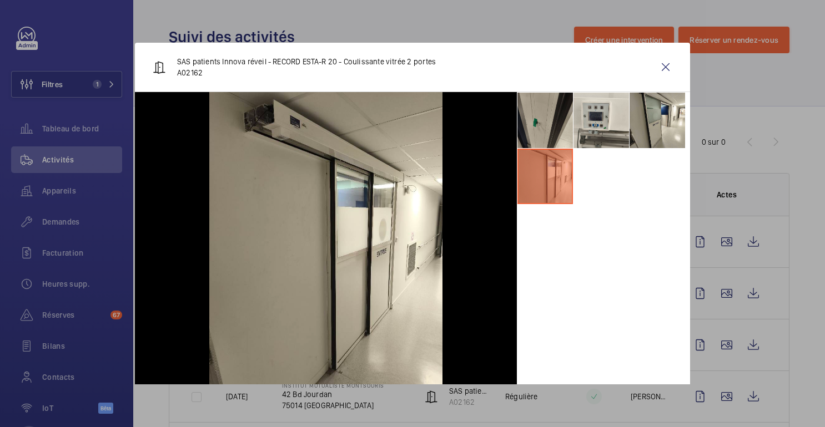
click at [557, 123] on li at bounding box center [545, 121] width 56 height 56
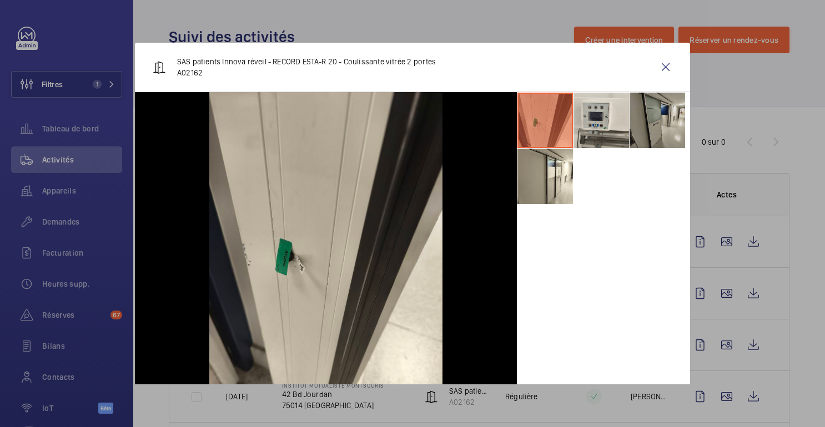
click at [672, 124] on li at bounding box center [658, 121] width 56 height 56
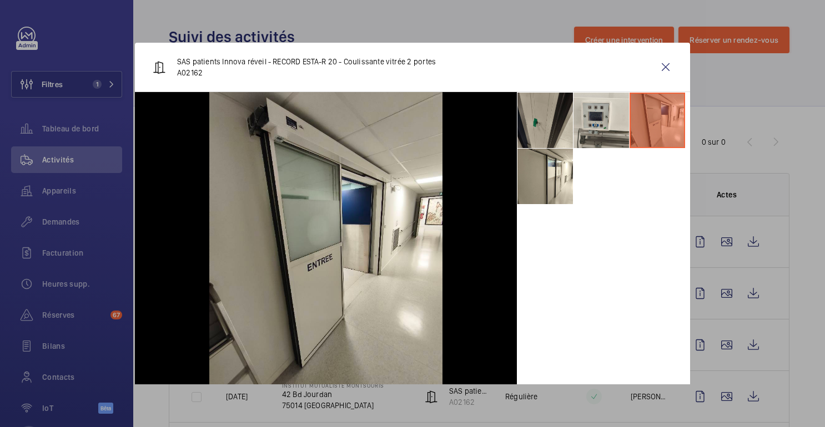
click at [572, 129] on li at bounding box center [545, 121] width 56 height 56
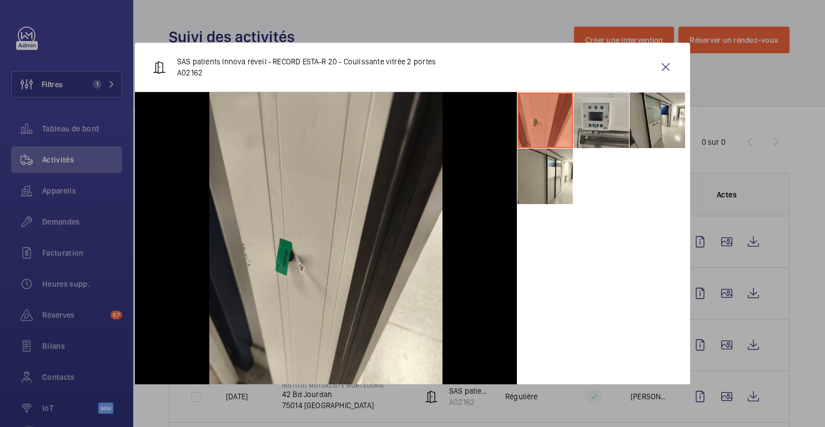
click at [599, 122] on li at bounding box center [602, 121] width 56 height 56
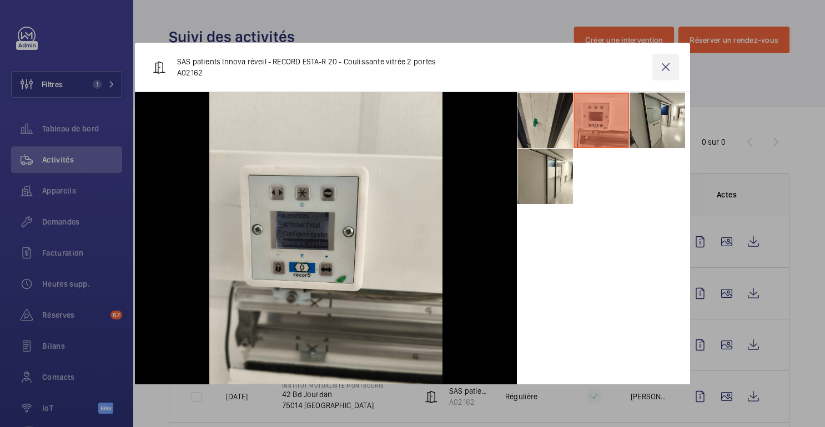
click at [668, 73] on wm-front-icon-button at bounding box center [665, 67] width 27 height 27
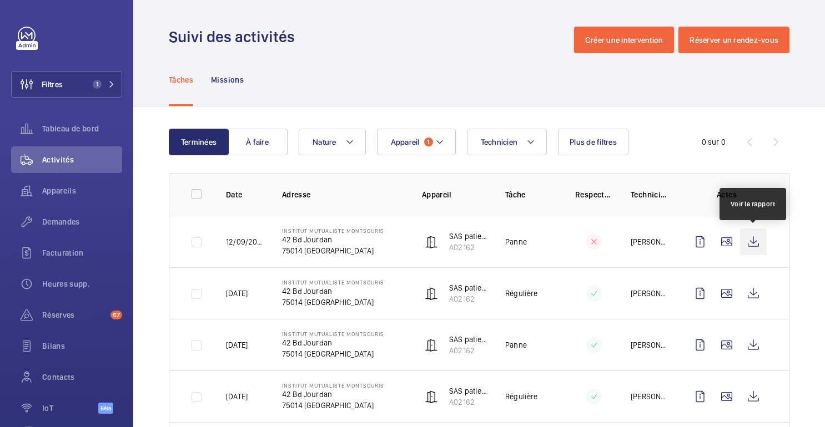
click at [752, 244] on wm-front-icon-button at bounding box center [753, 242] width 27 height 27
click at [759, 248] on wm-front-icon-button at bounding box center [753, 242] width 27 height 27
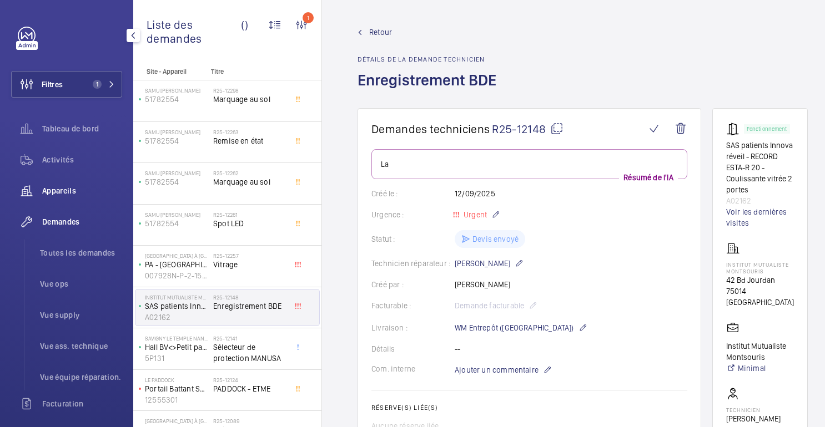
click at [61, 190] on font "Appareils" at bounding box center [59, 191] width 34 height 9
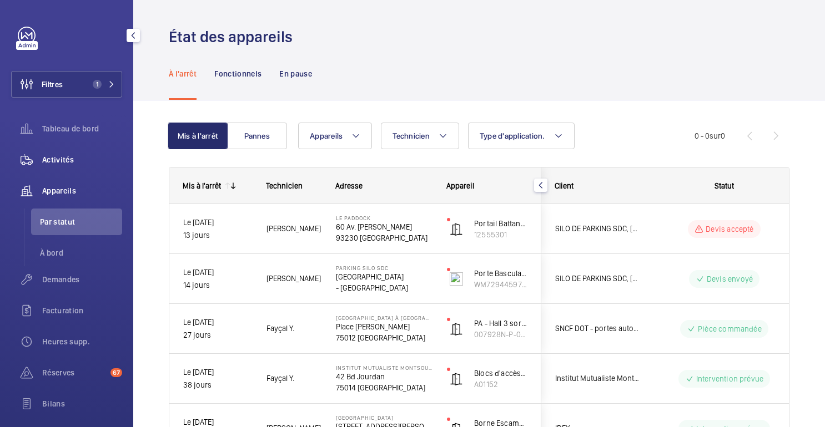
click at [56, 165] on span "Activités" at bounding box center [82, 159] width 80 height 11
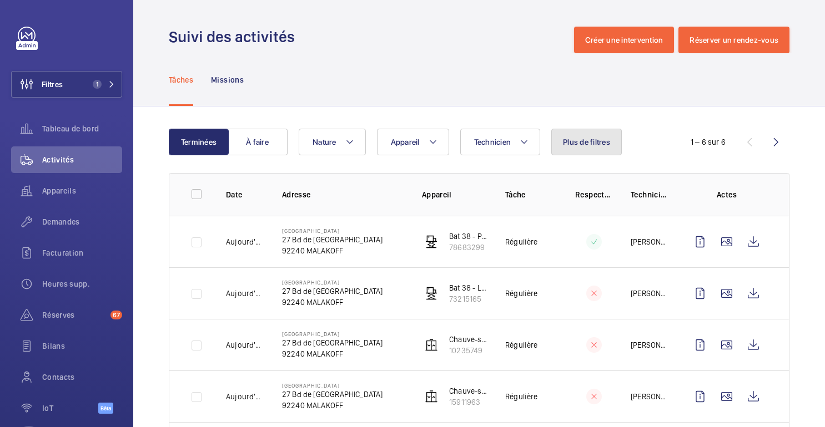
click at [607, 149] on button "Plus de filtres" at bounding box center [586, 142] width 71 height 27
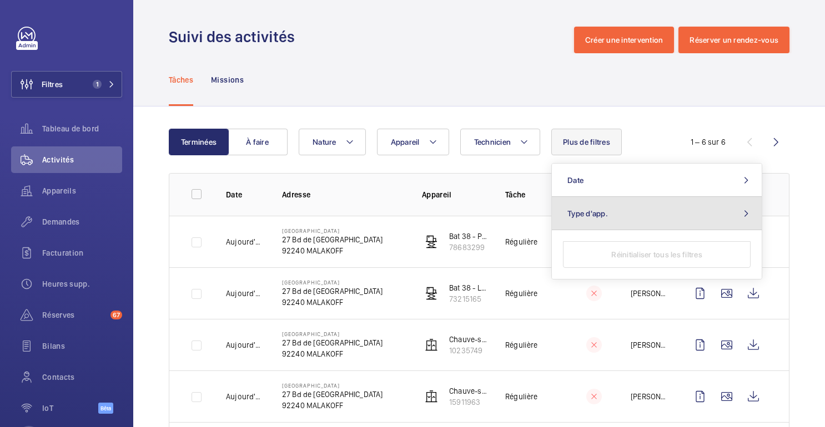
click at [593, 209] on span "Type d'app." at bounding box center [587, 213] width 41 height 9
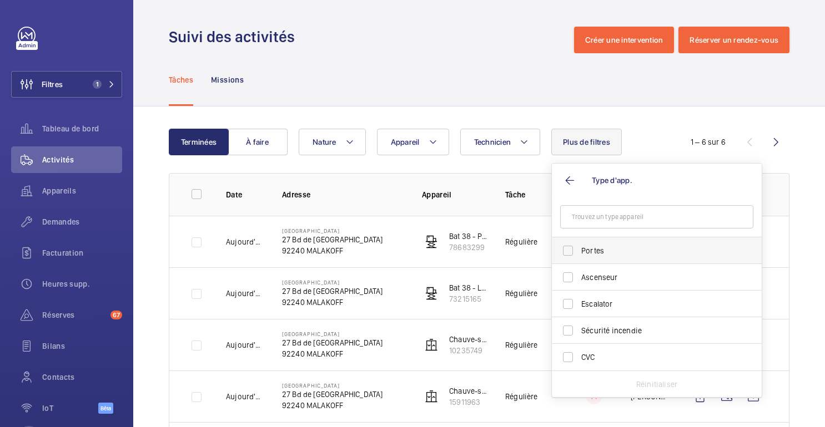
click at [580, 263] on label "Portes" at bounding box center [648, 251] width 193 height 27
click at [579, 262] on input "Portes" at bounding box center [568, 251] width 22 height 22
checkbox input "true"
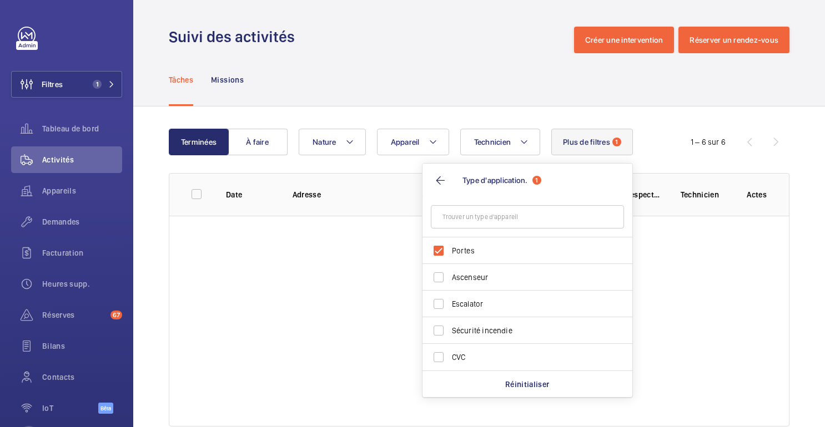
click at [452, 74] on div "Tâches Missions" at bounding box center [479, 79] width 621 height 53
